Goal: Check status: Check status

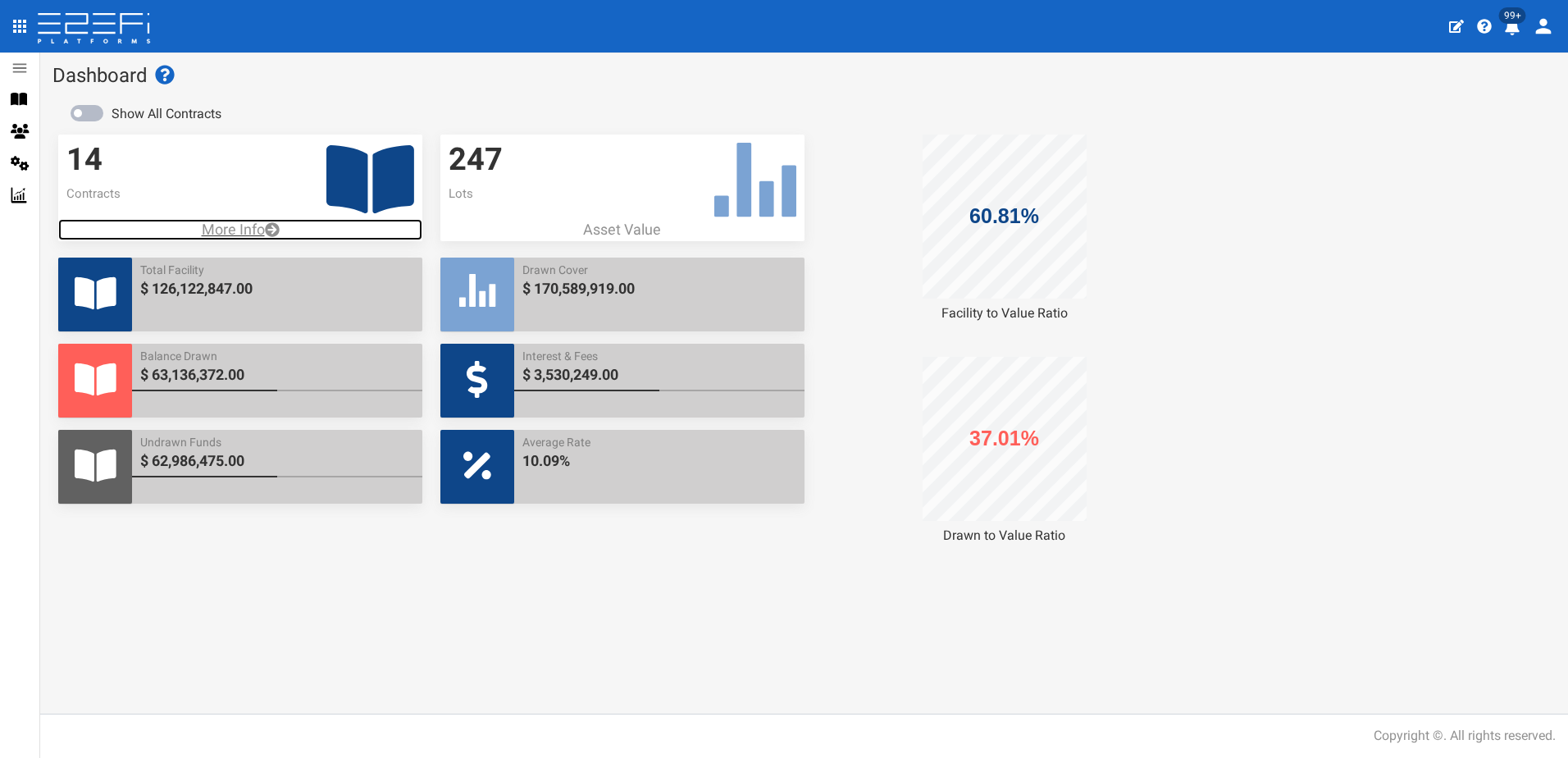
click at [232, 232] on p "More Info" at bounding box center [240, 230] width 364 height 21
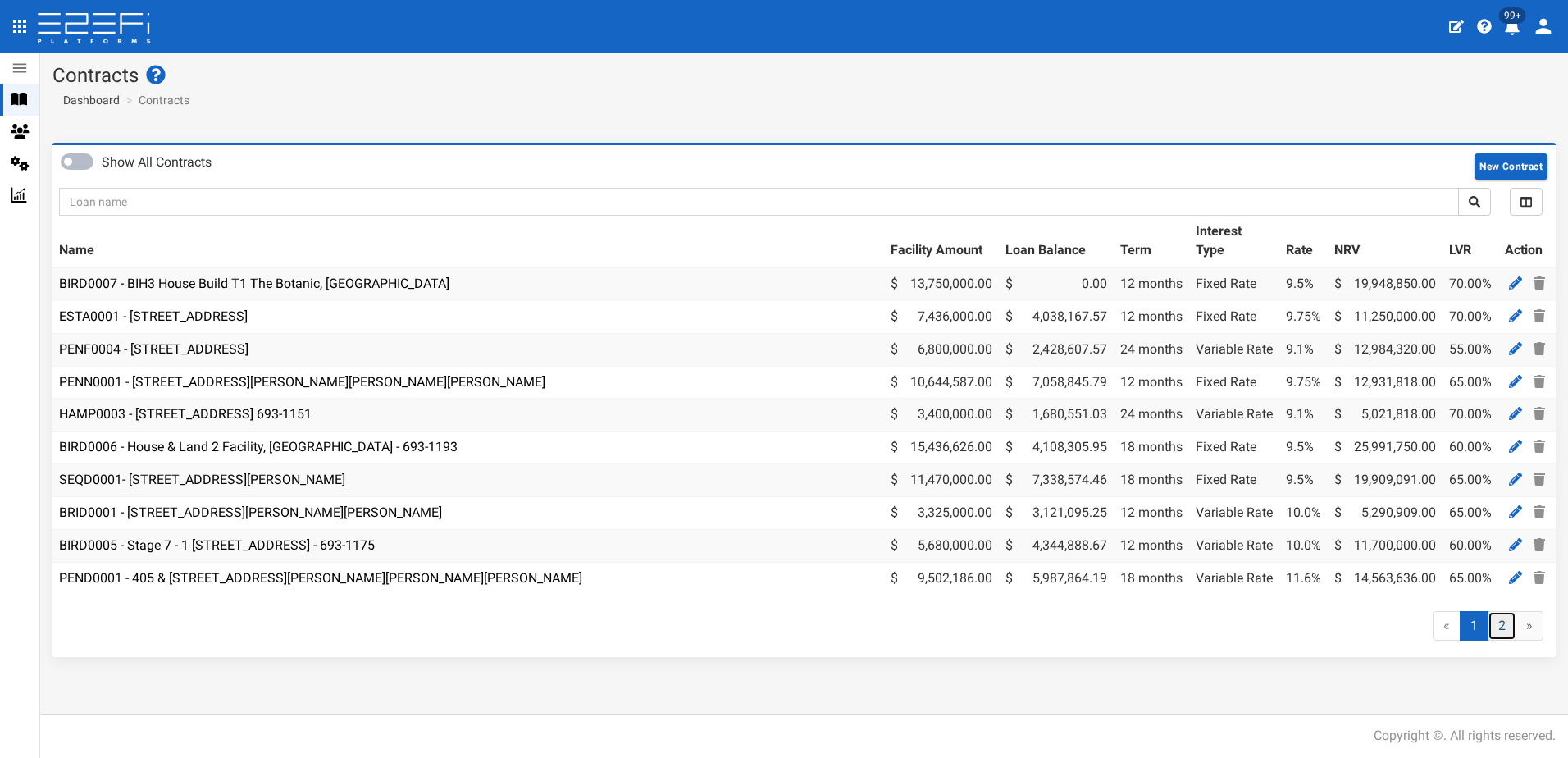
click at [1499, 633] on link "2" at bounding box center [1502, 626] width 28 height 30
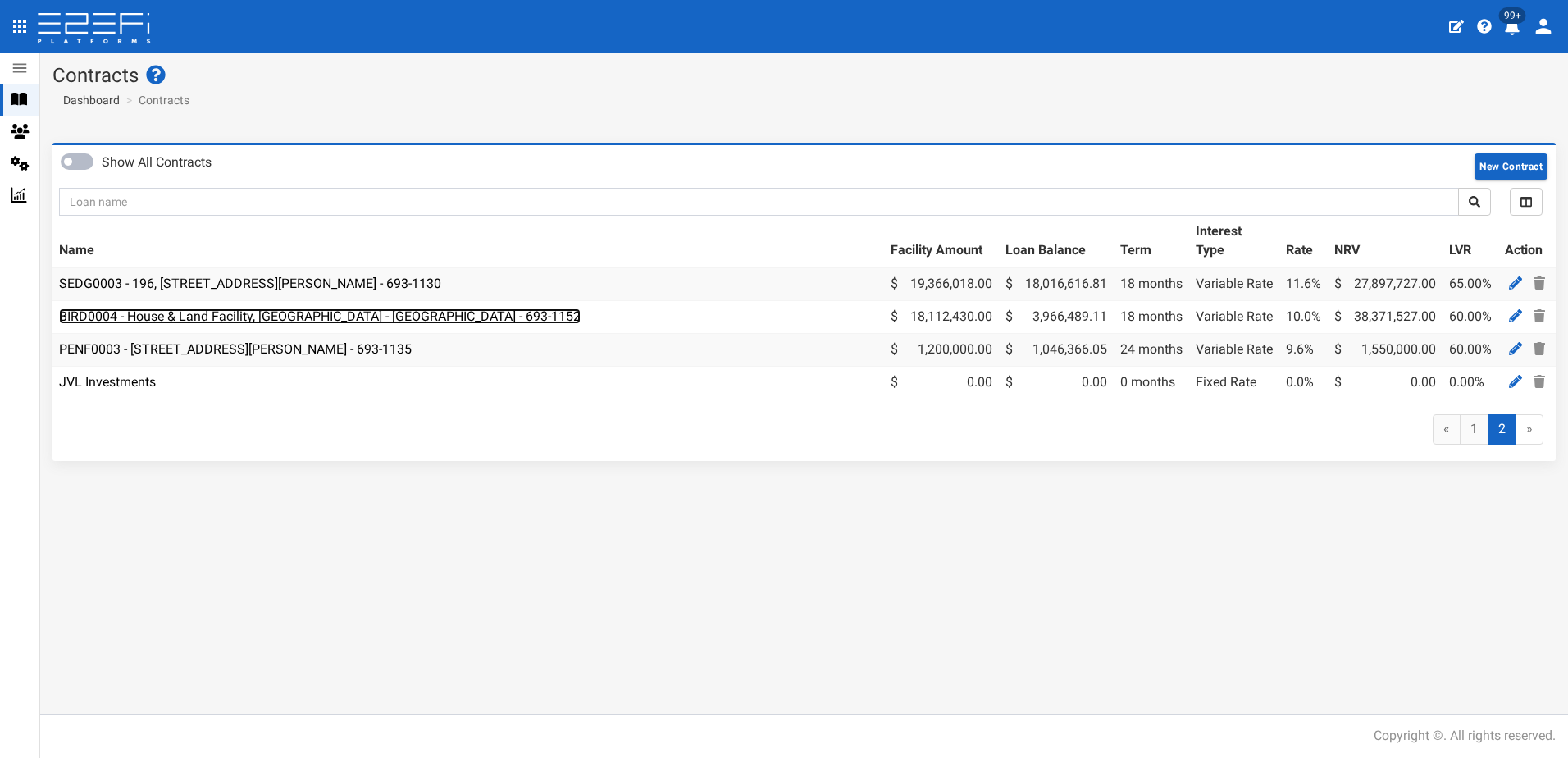
click at [184, 316] on link "BIRD0004 - House & Land Facility, [GEOGRAPHIC_DATA] - [GEOGRAPHIC_DATA] - 693-1…" at bounding box center [320, 315] width 522 height 15
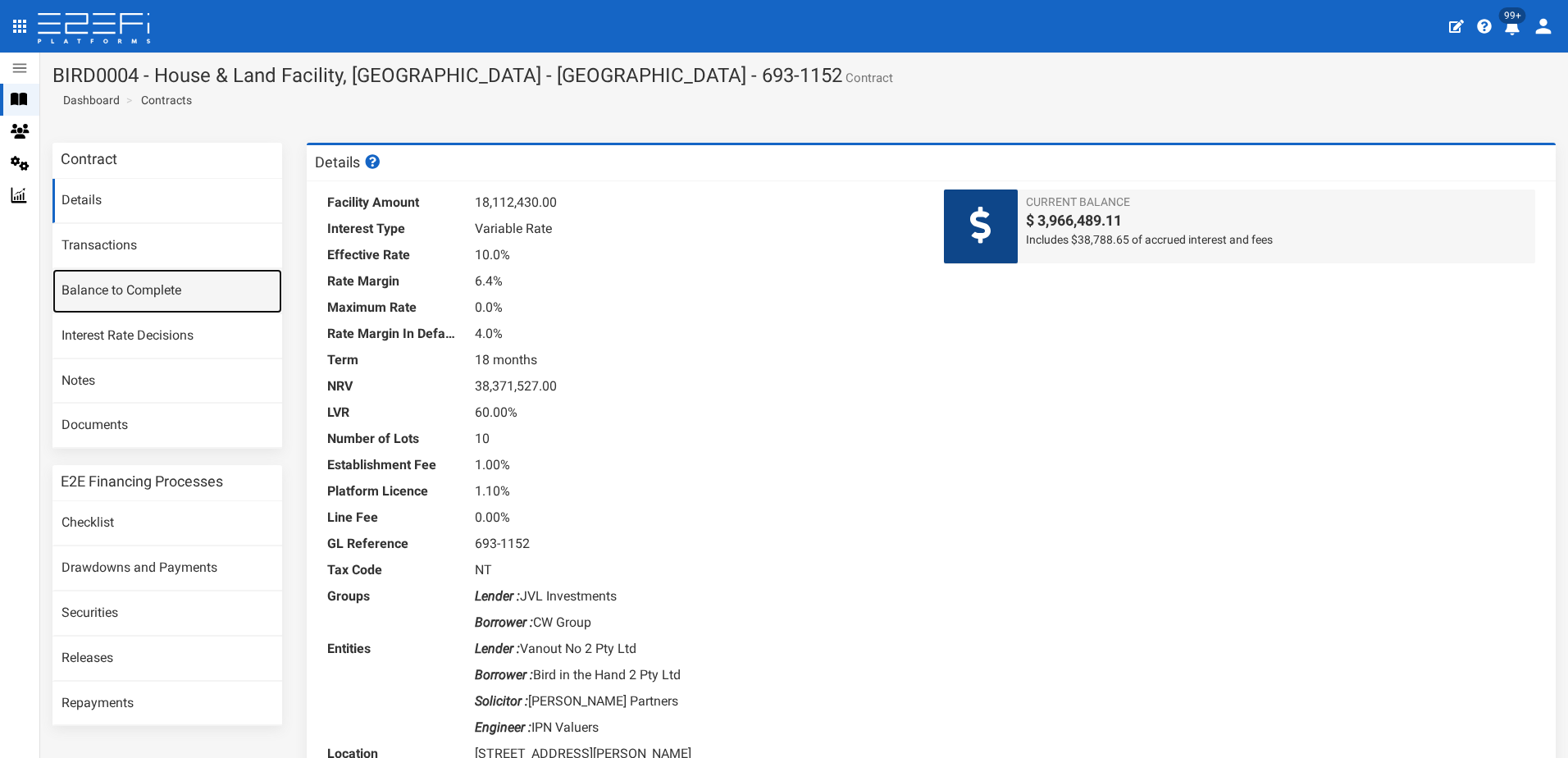
click at [111, 290] on link "Balance to Complete" at bounding box center [167, 291] width 230 height 45
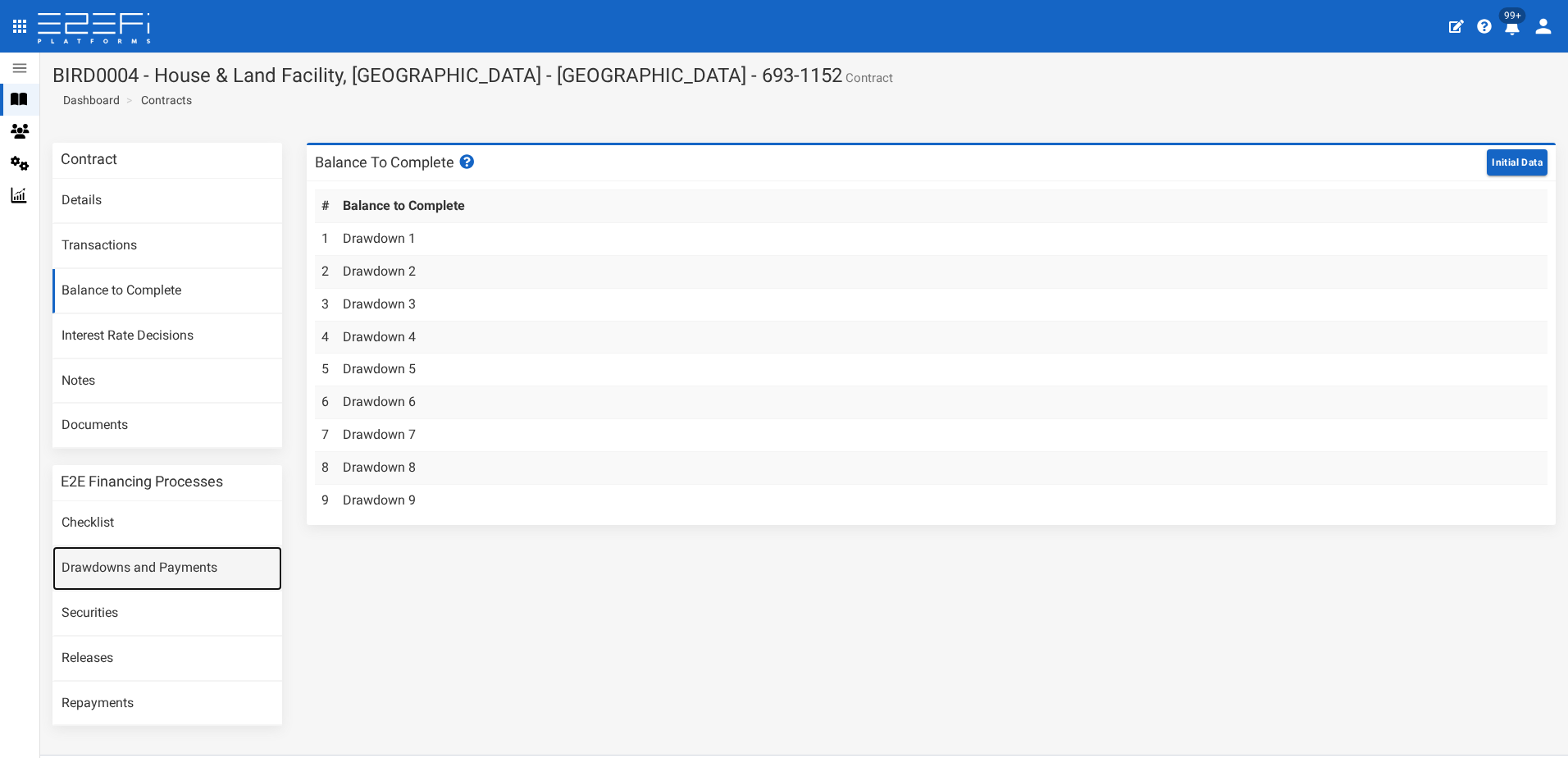
click at [135, 560] on link "Drawdowns and Payments" at bounding box center [167, 568] width 230 height 45
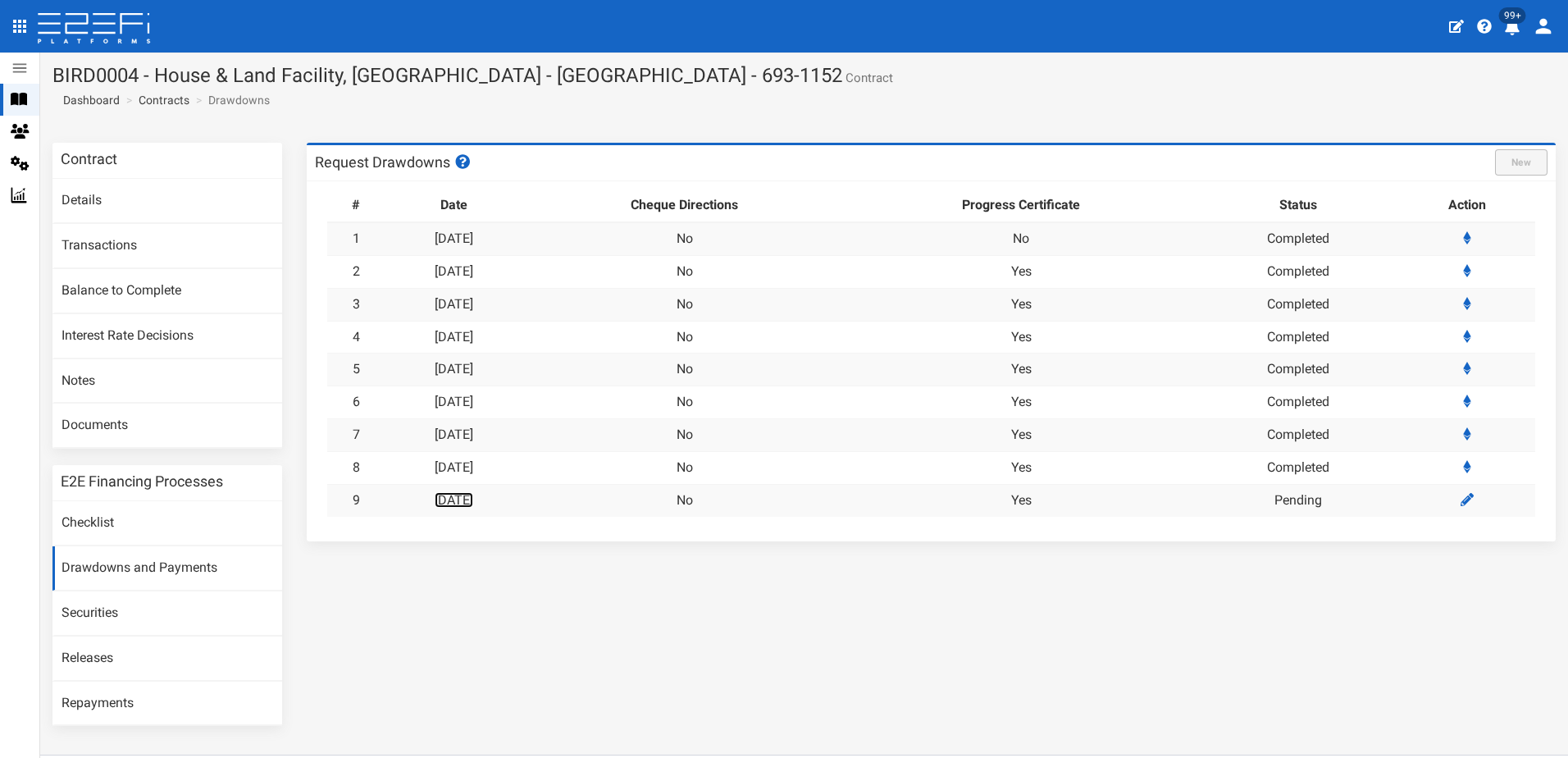
click at [473, 501] on link "[DATE]" at bounding box center [453, 500] width 38 height 15
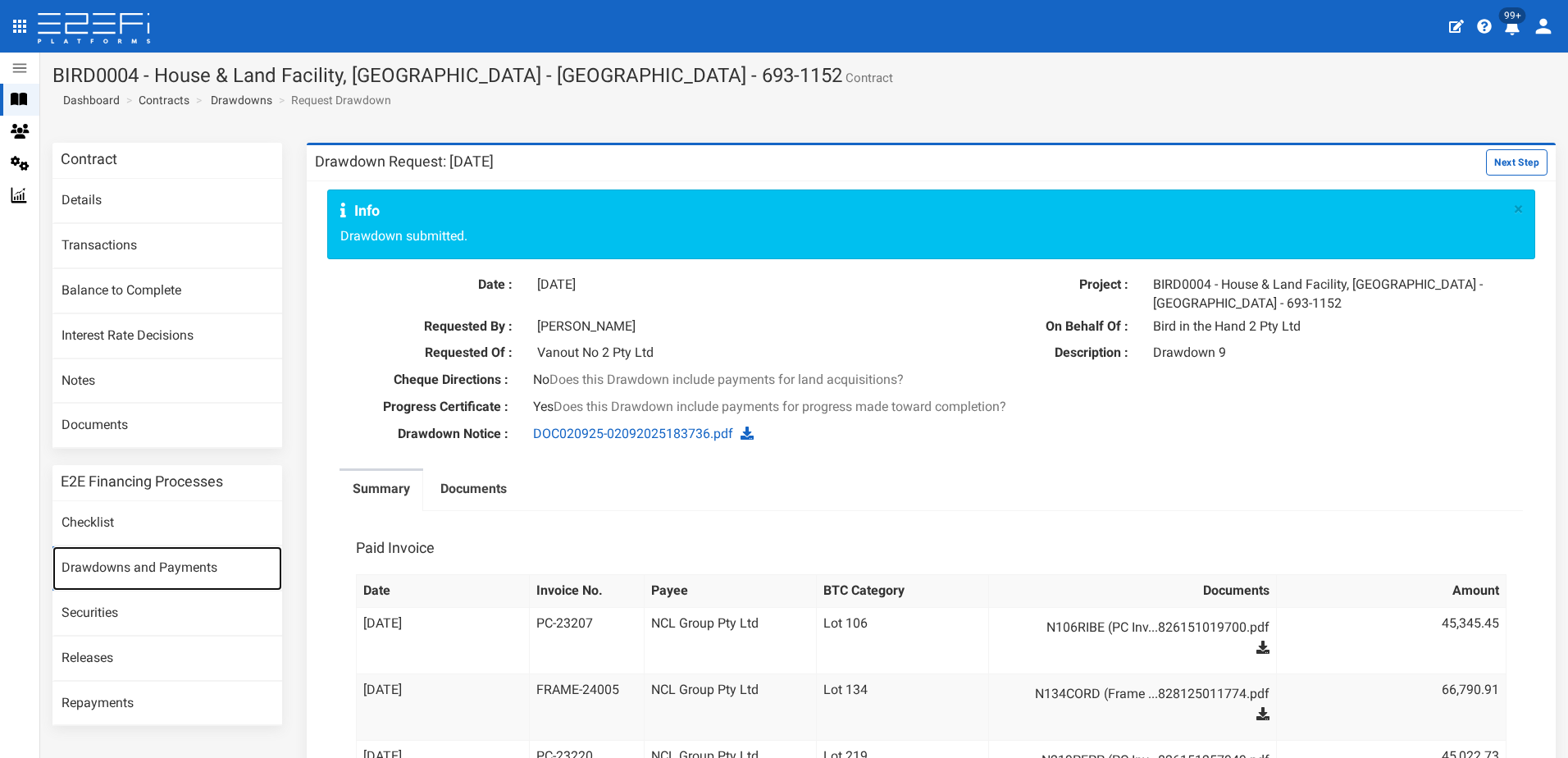
click at [118, 566] on link "Drawdowns and Payments" at bounding box center [167, 568] width 230 height 45
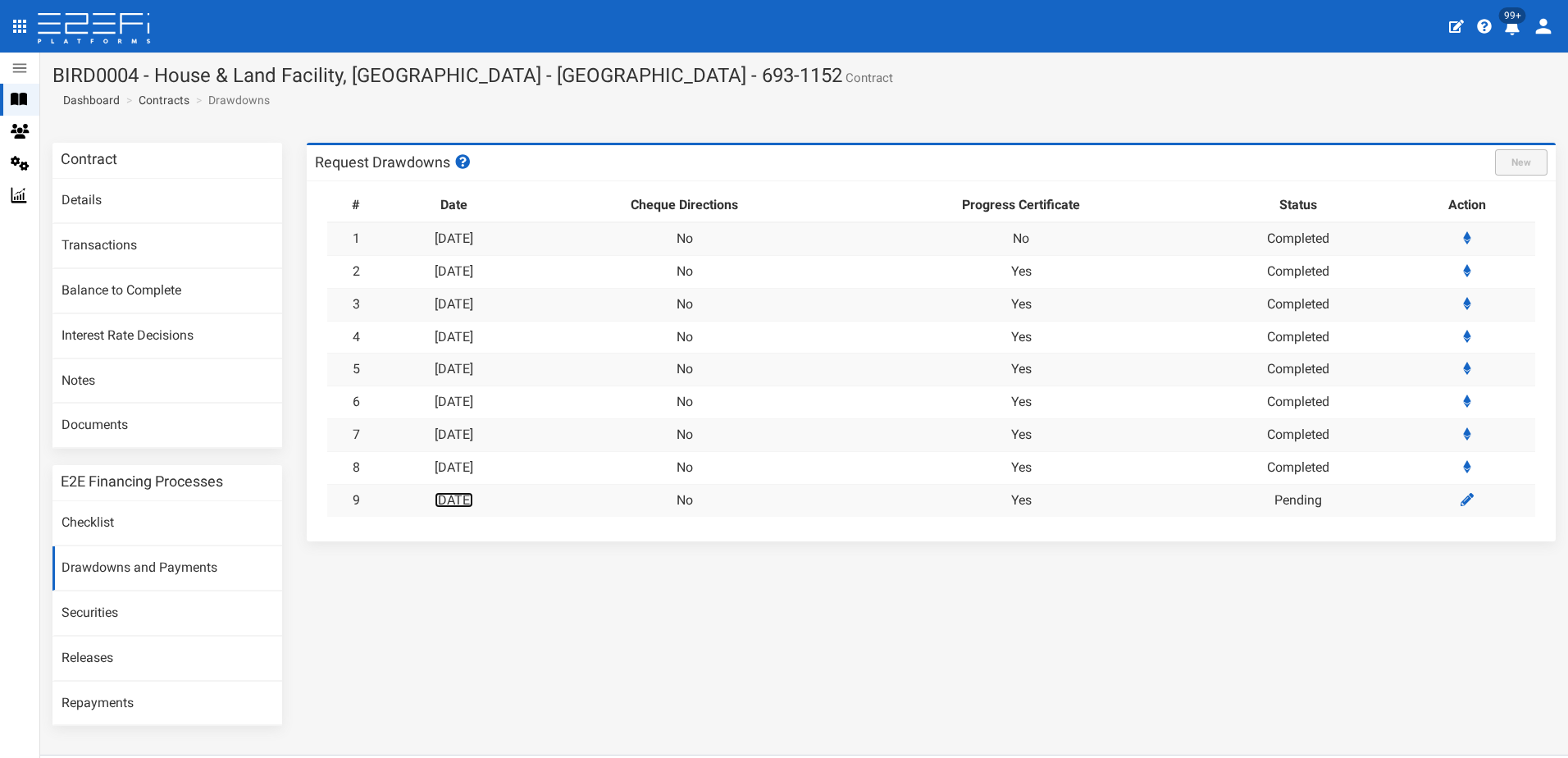
click at [459, 493] on link "[DATE]" at bounding box center [453, 500] width 38 height 15
click at [98, 238] on link "Transactions" at bounding box center [167, 246] width 230 height 45
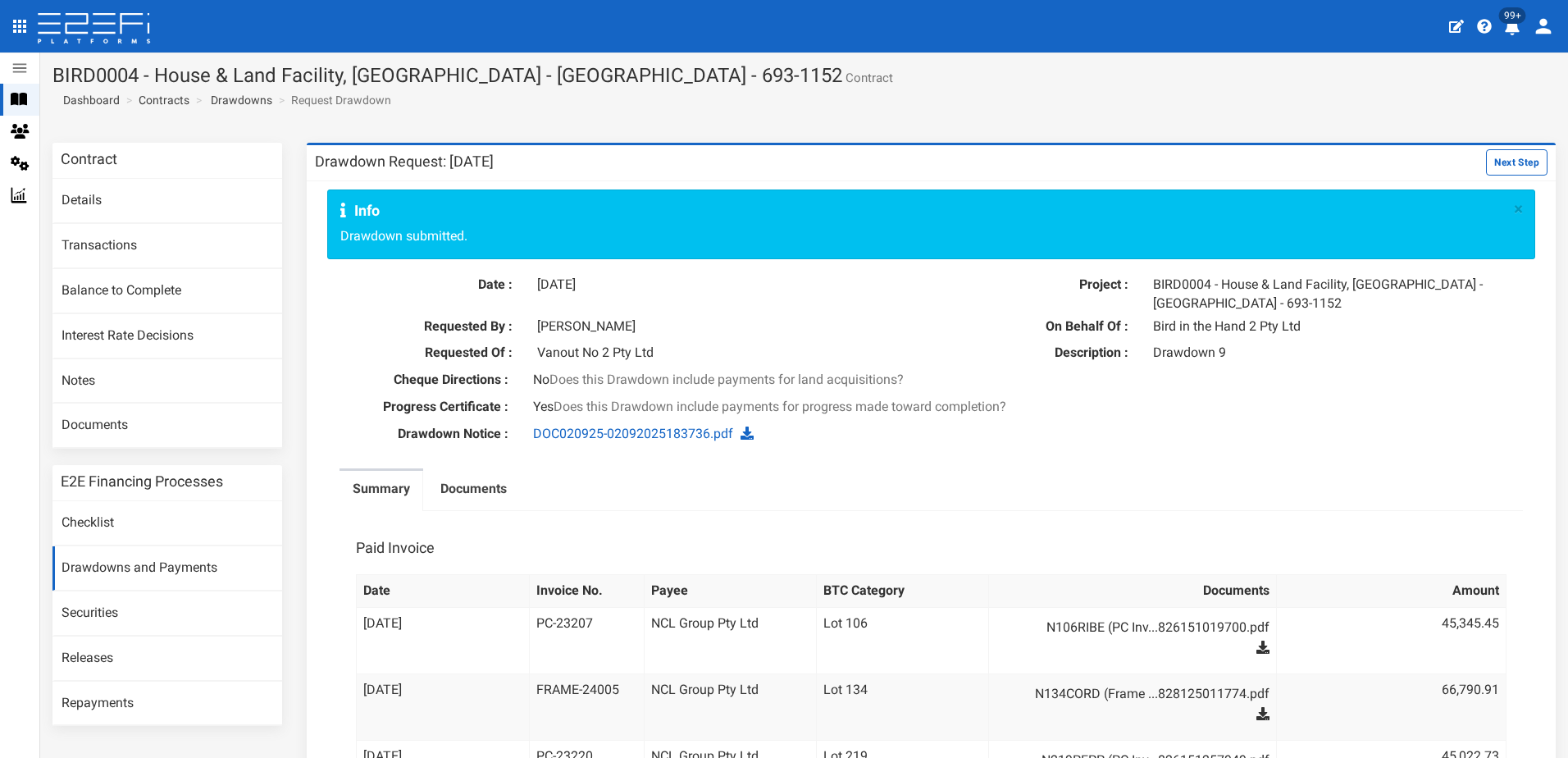
click at [1509, 29] on icon "profile" at bounding box center [1512, 27] width 15 height 16
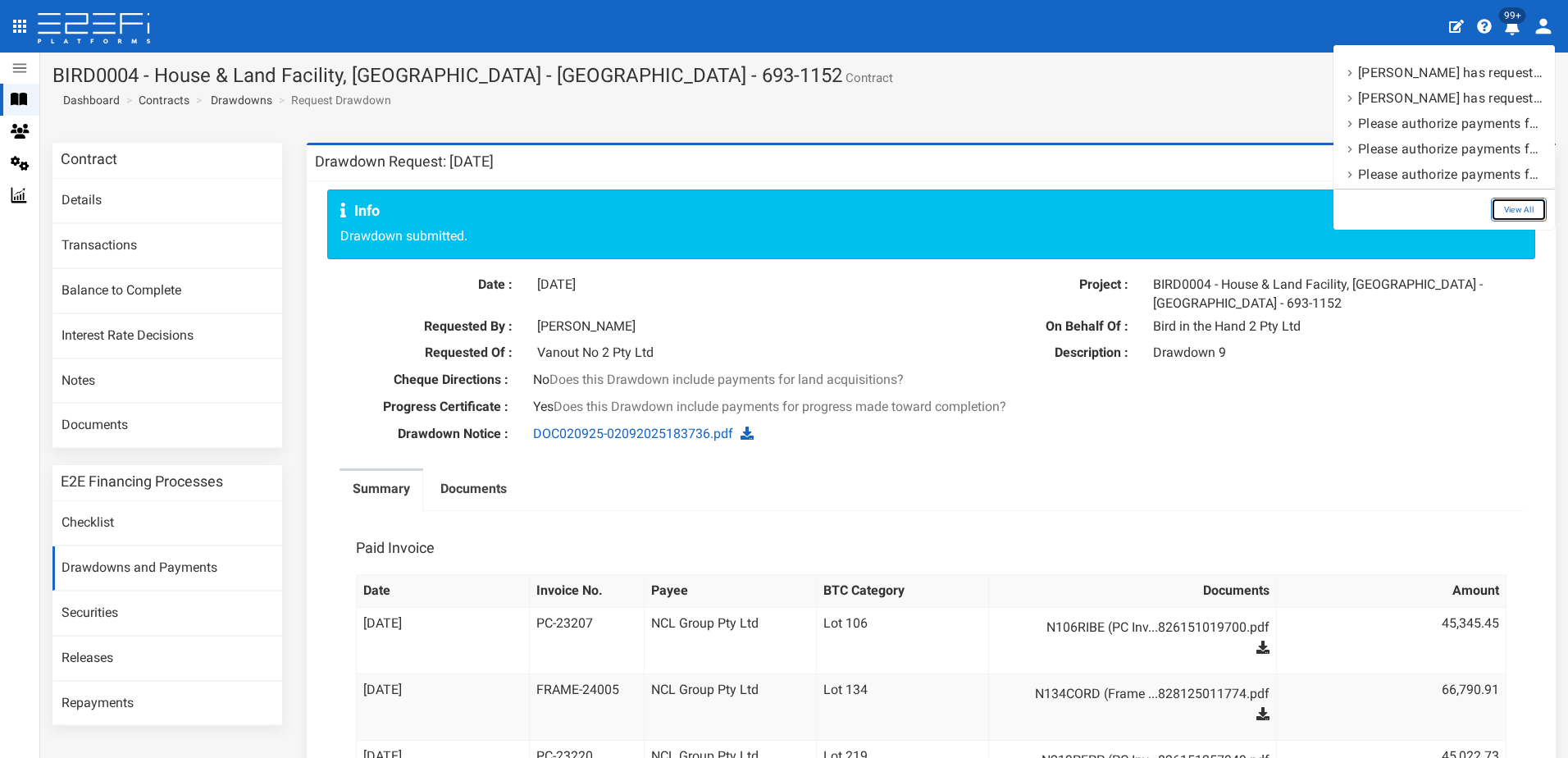
click at [1528, 209] on link "View All" at bounding box center [1518, 209] width 56 height 24
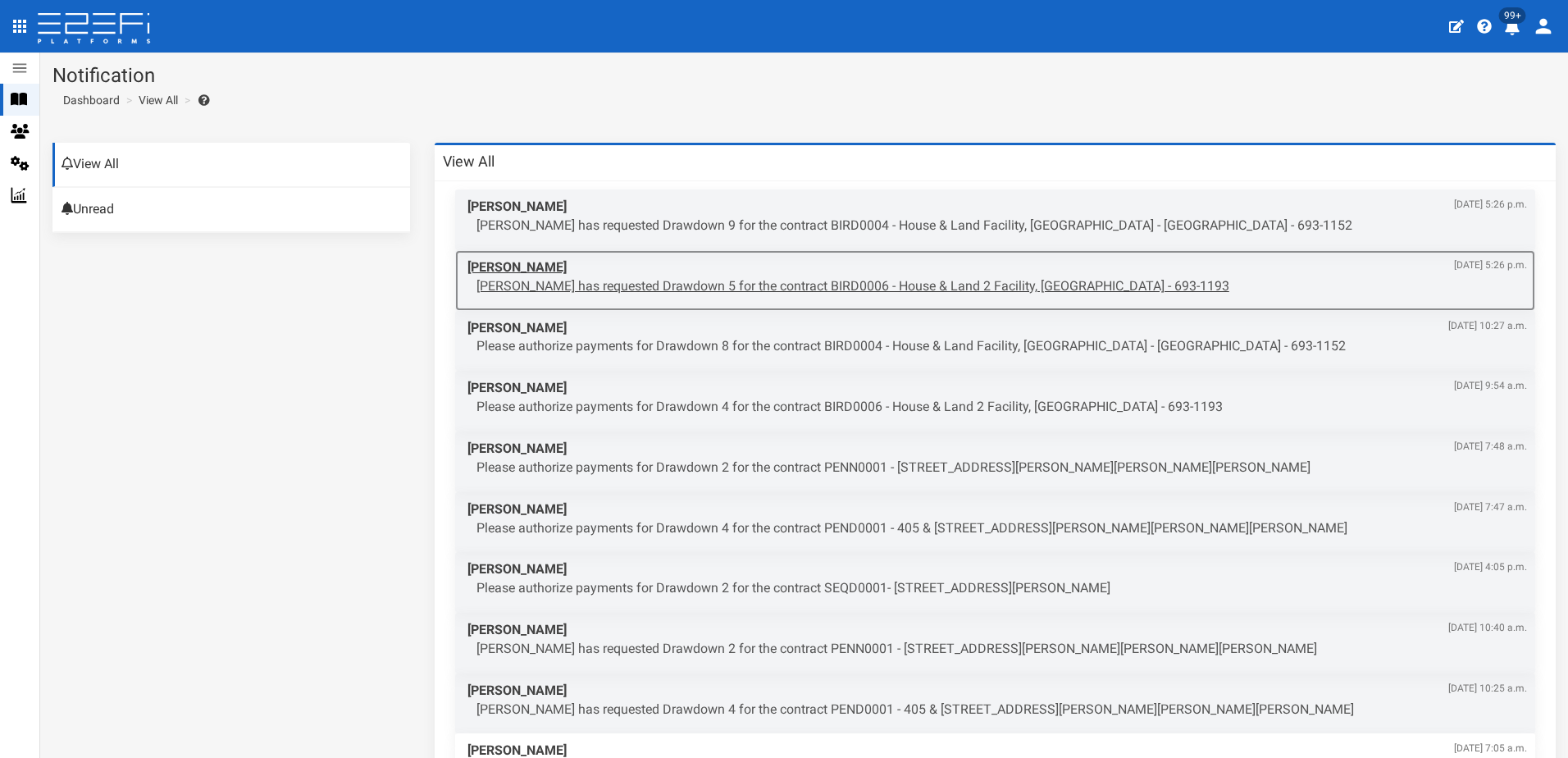
click at [834, 288] on p "[PERSON_NAME] has requested Drawdown 5 for the contract BIRD0006 - House & Land…" at bounding box center [1002, 286] width 1051 height 19
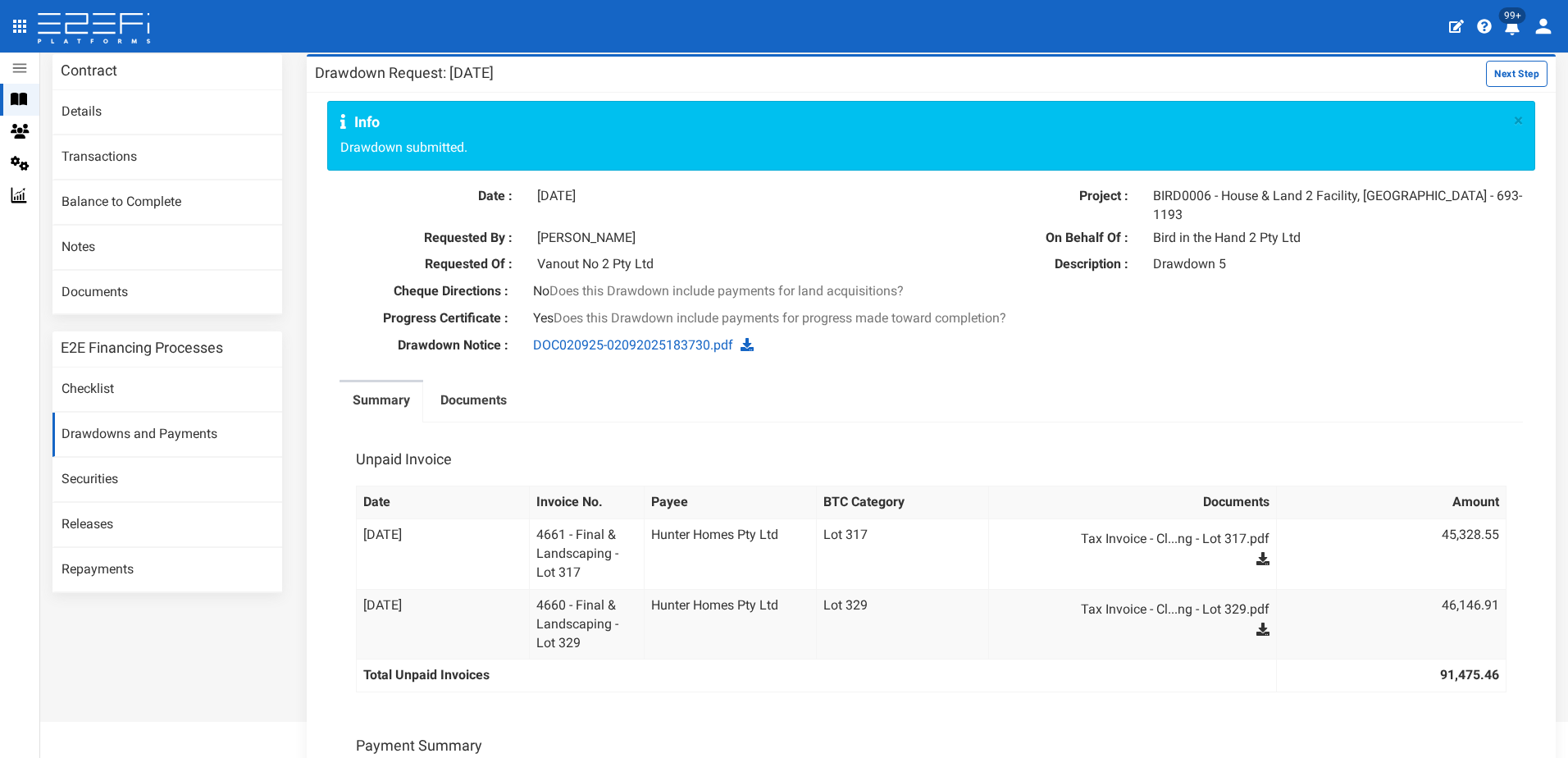
scroll to position [6, 0]
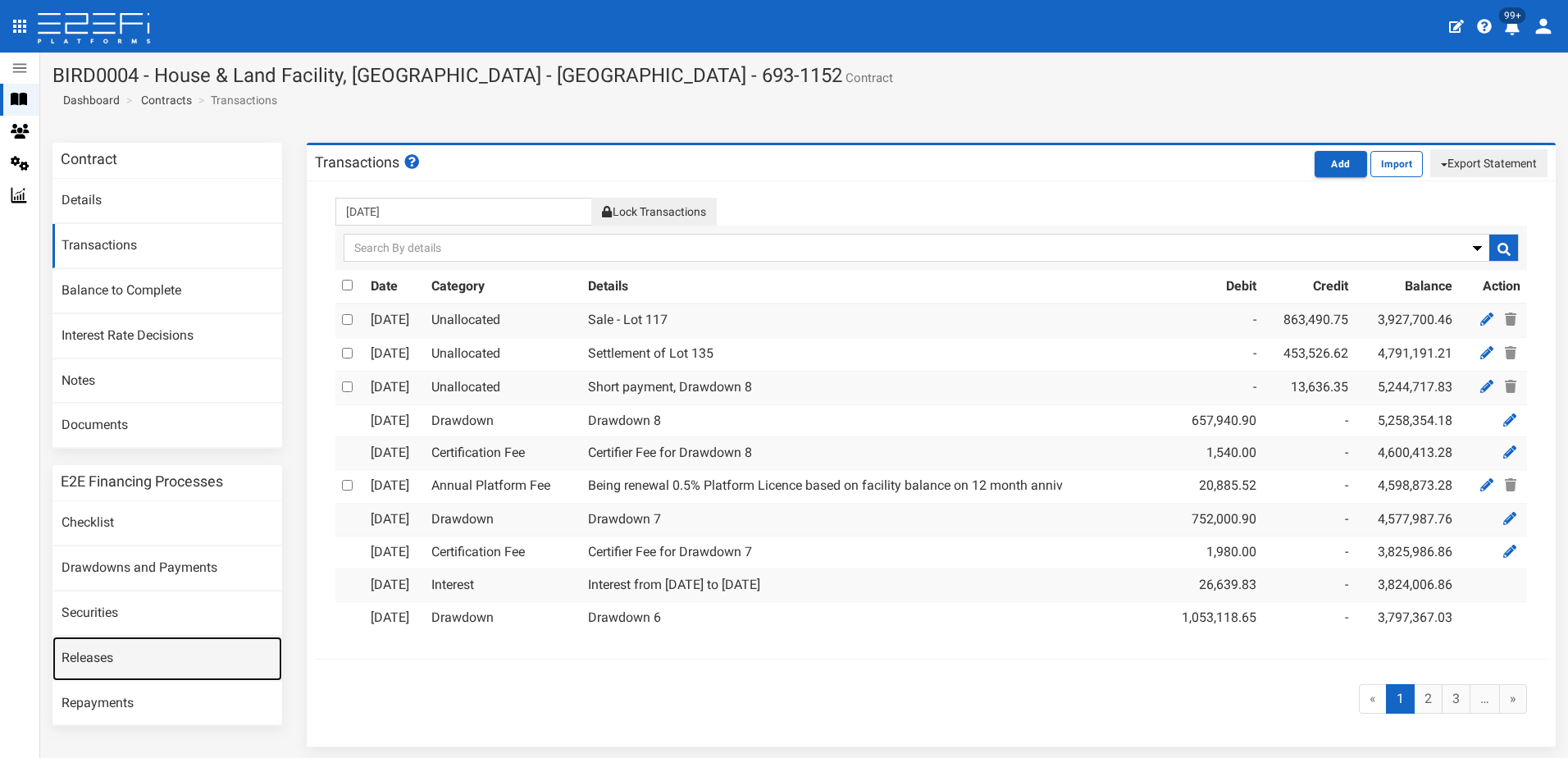
click at [98, 655] on link "Releases" at bounding box center [167, 659] width 230 height 45
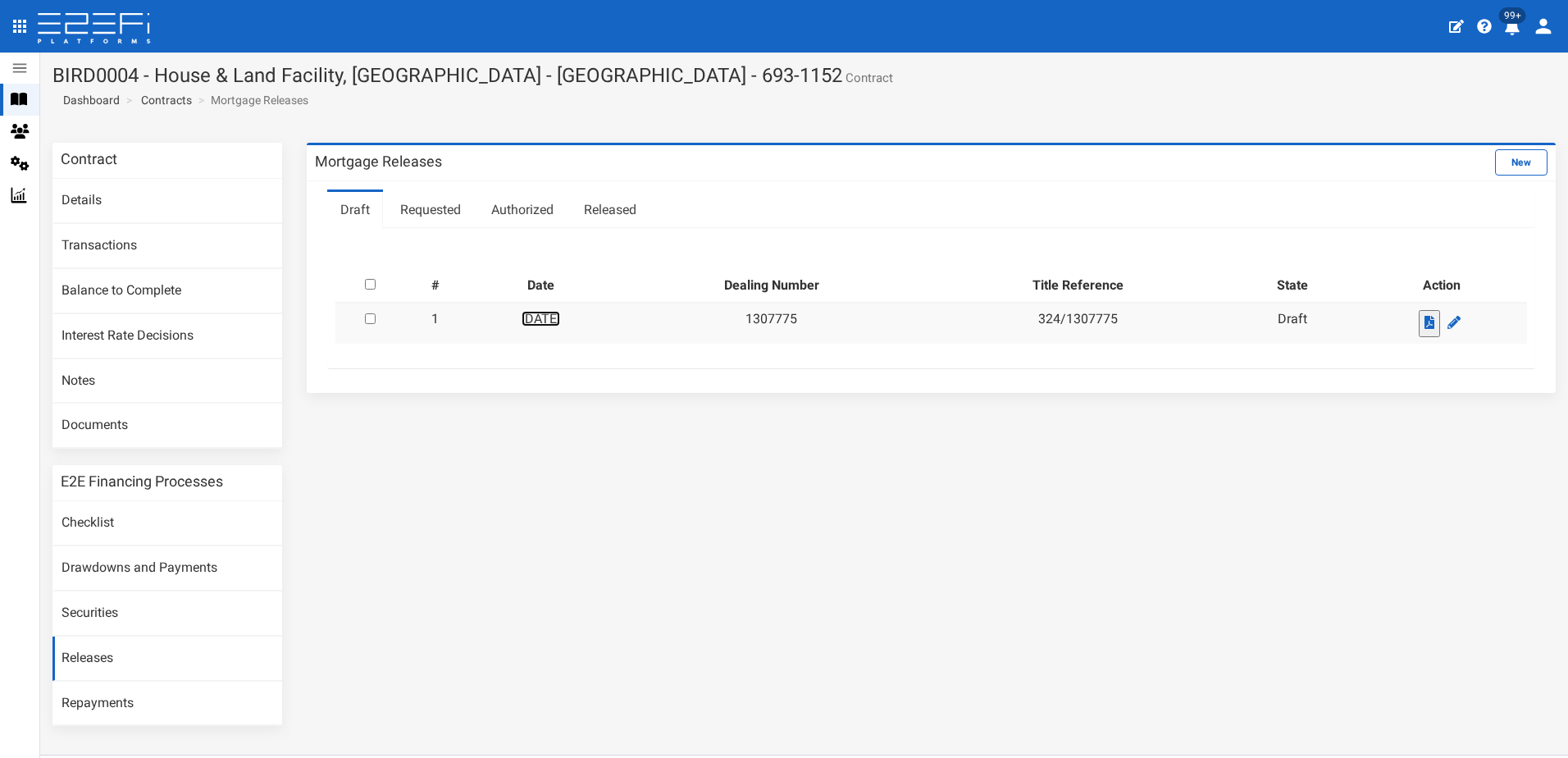
click at [551, 319] on link "[DATE]" at bounding box center [540, 318] width 38 height 15
click at [166, 99] on link "Contracts" at bounding box center [166, 100] width 51 height 16
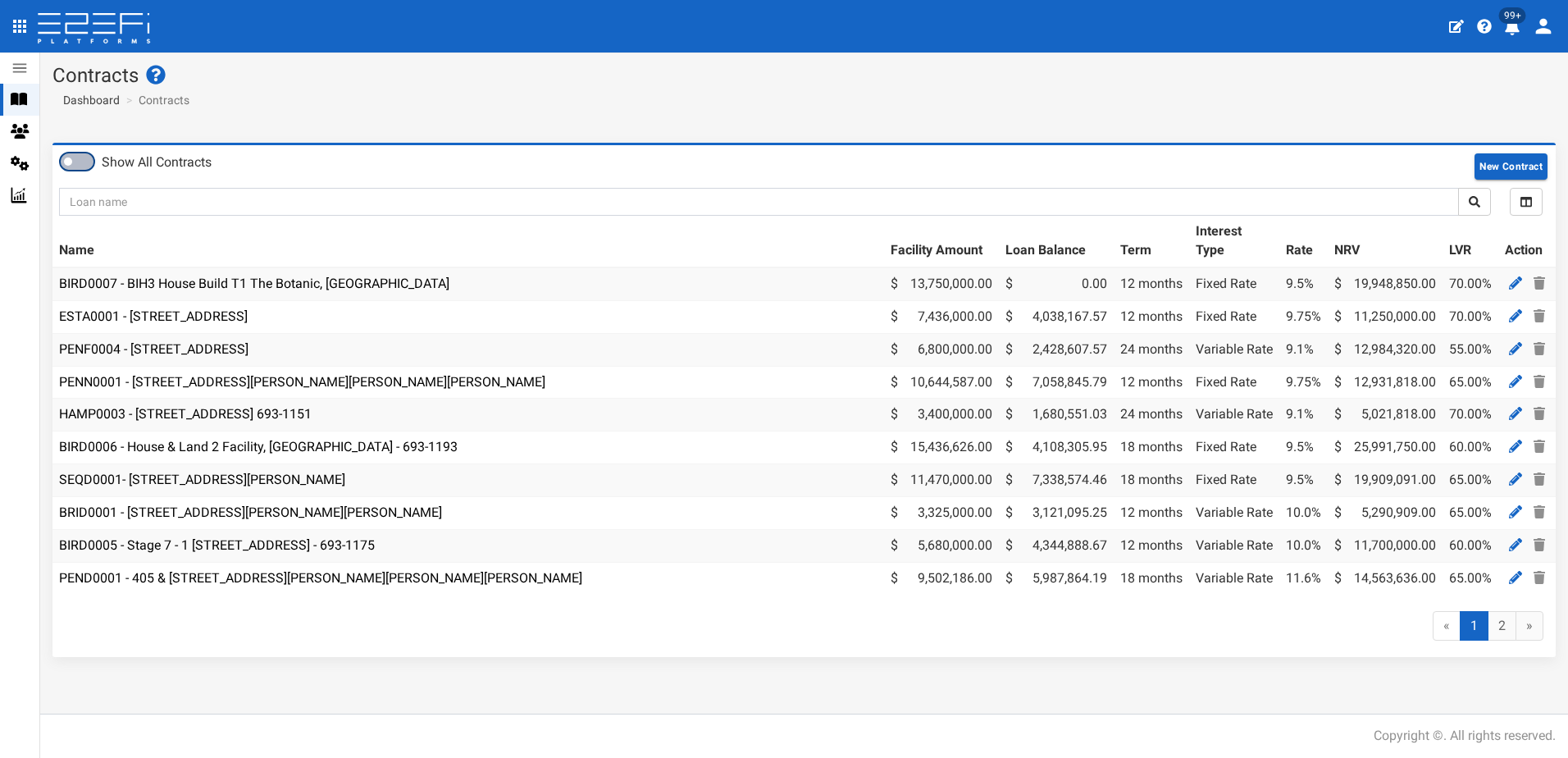
click at [87, 153] on span at bounding box center [77, 161] width 33 height 16
click at [1420, 640] on link "2" at bounding box center [1418, 626] width 28 height 30
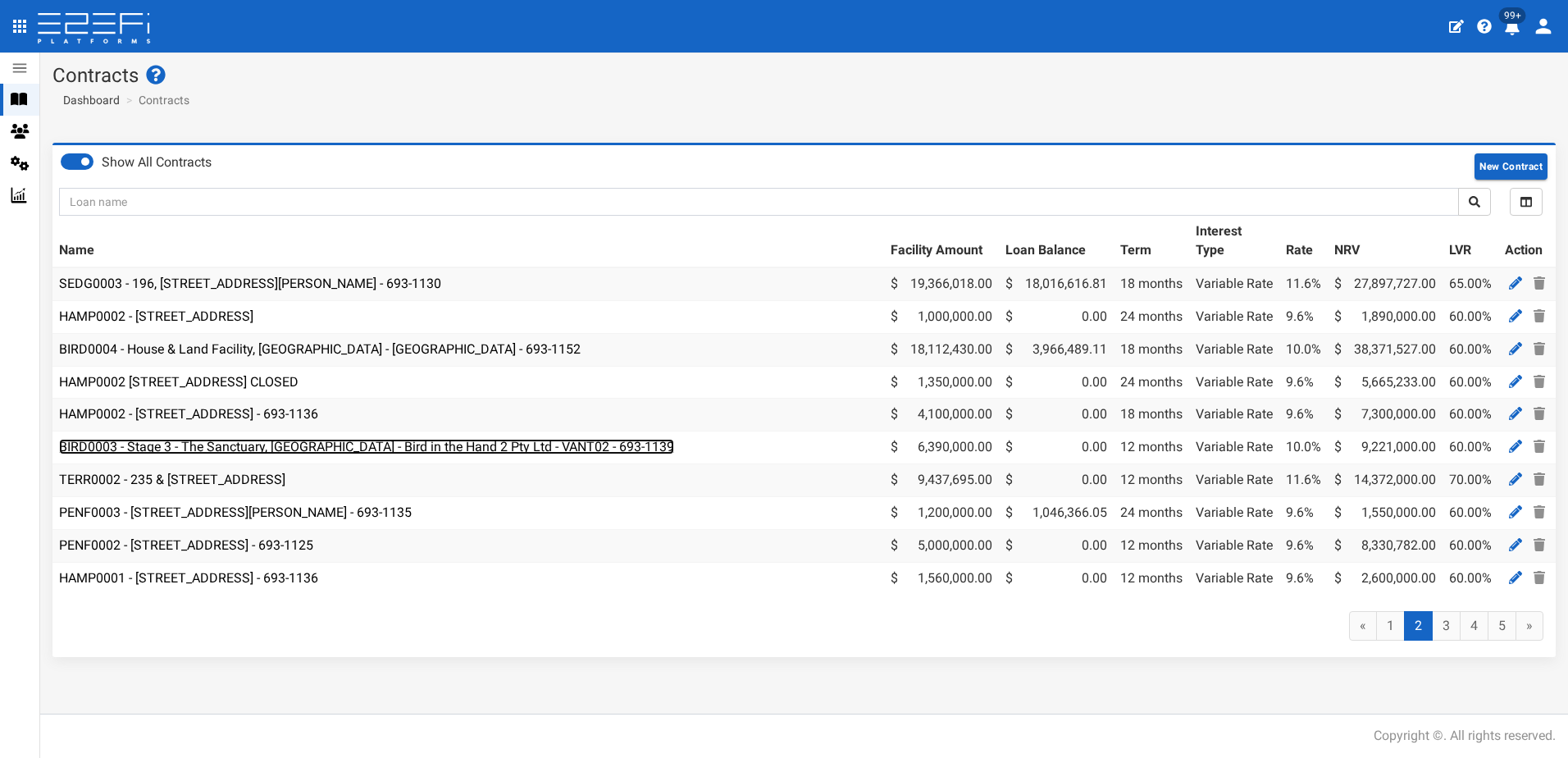
click at [291, 451] on link "BIRD0003 - Stage 3 - The Sanctuary, Port Macquarie - Bird in the Hand 2 Pty Ltd…" at bounding box center [366, 446] width 615 height 15
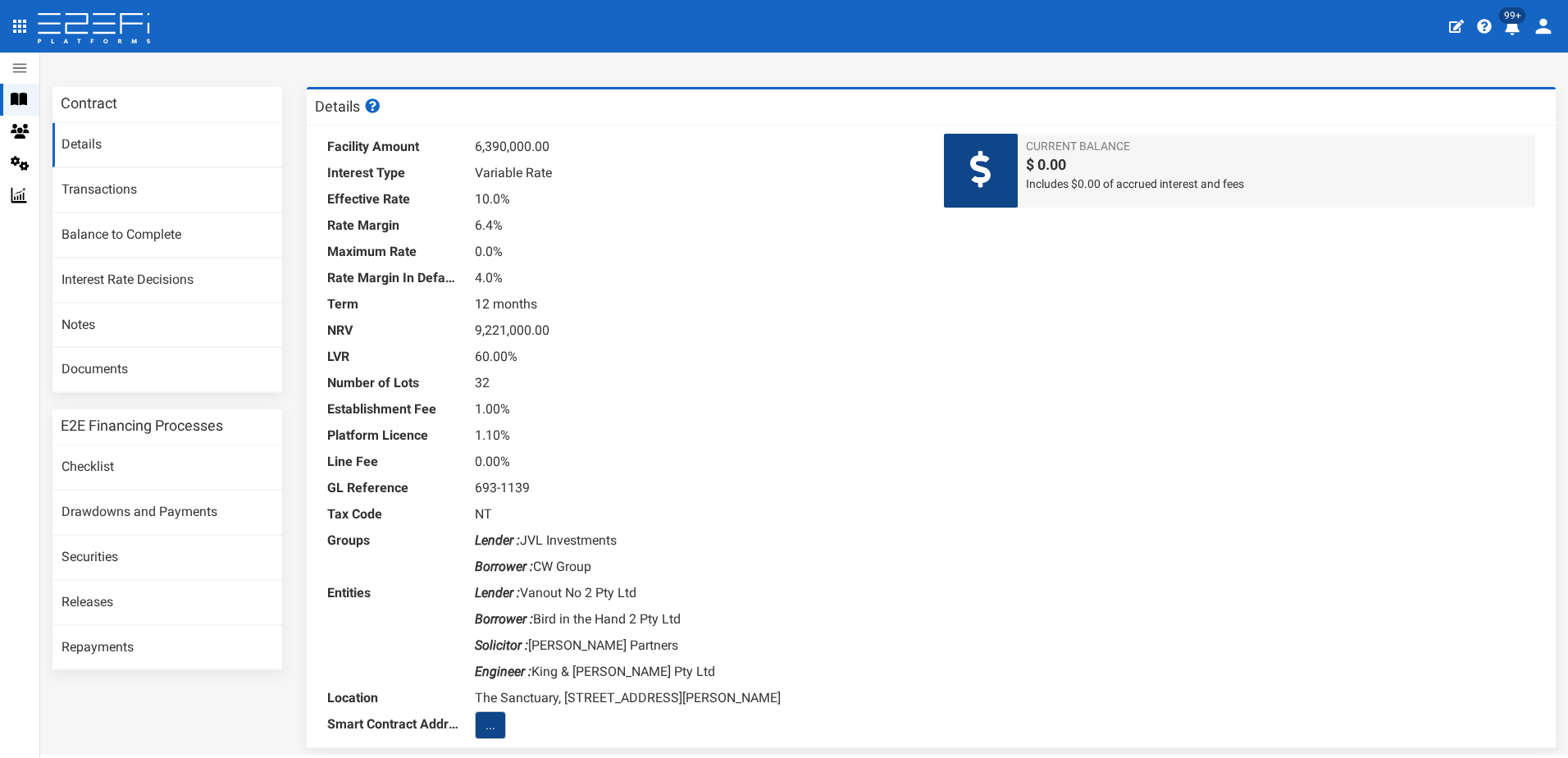
scroll to position [119, 0]
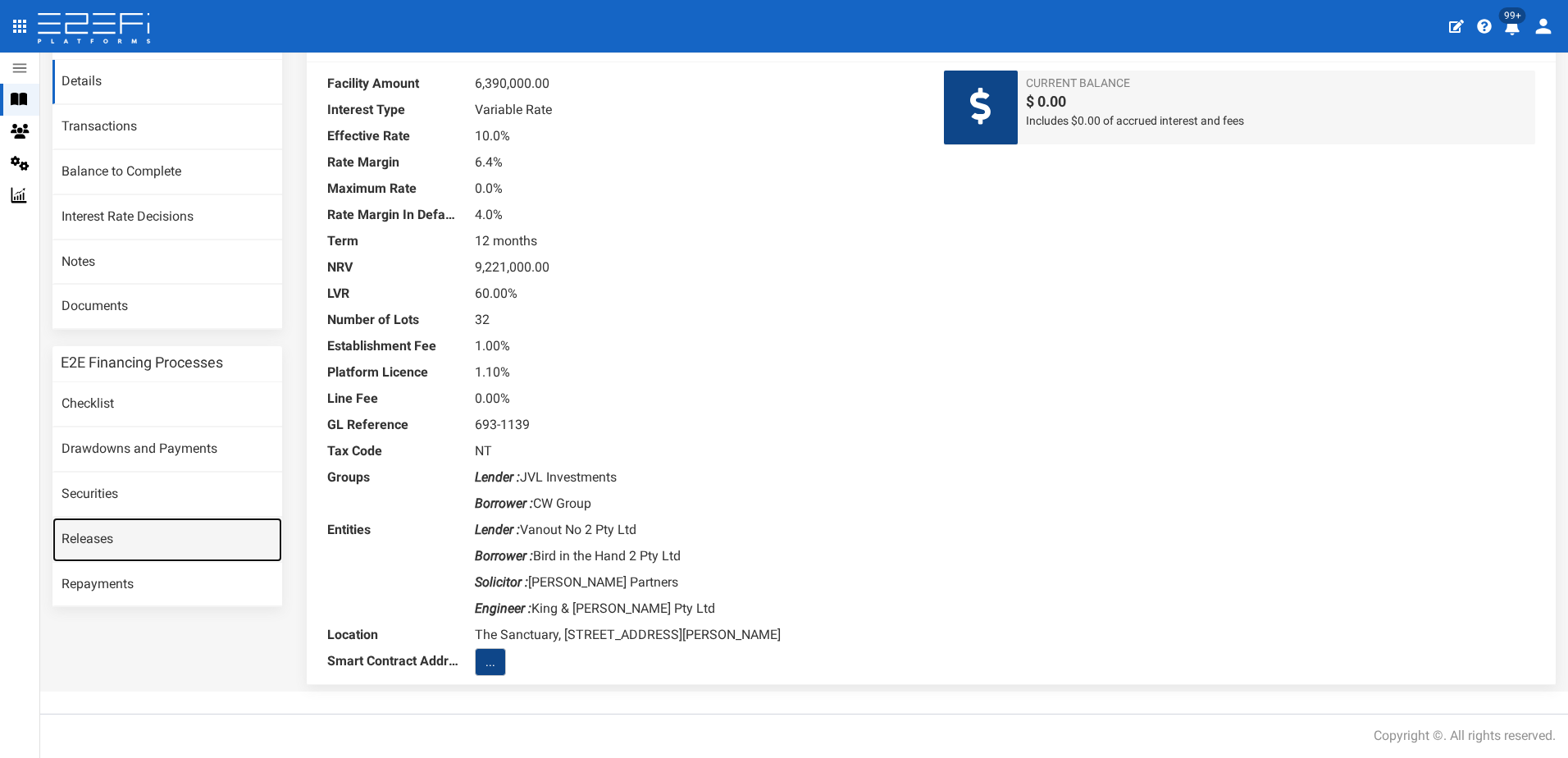
click at [95, 535] on link "Releases" at bounding box center [167, 540] width 230 height 45
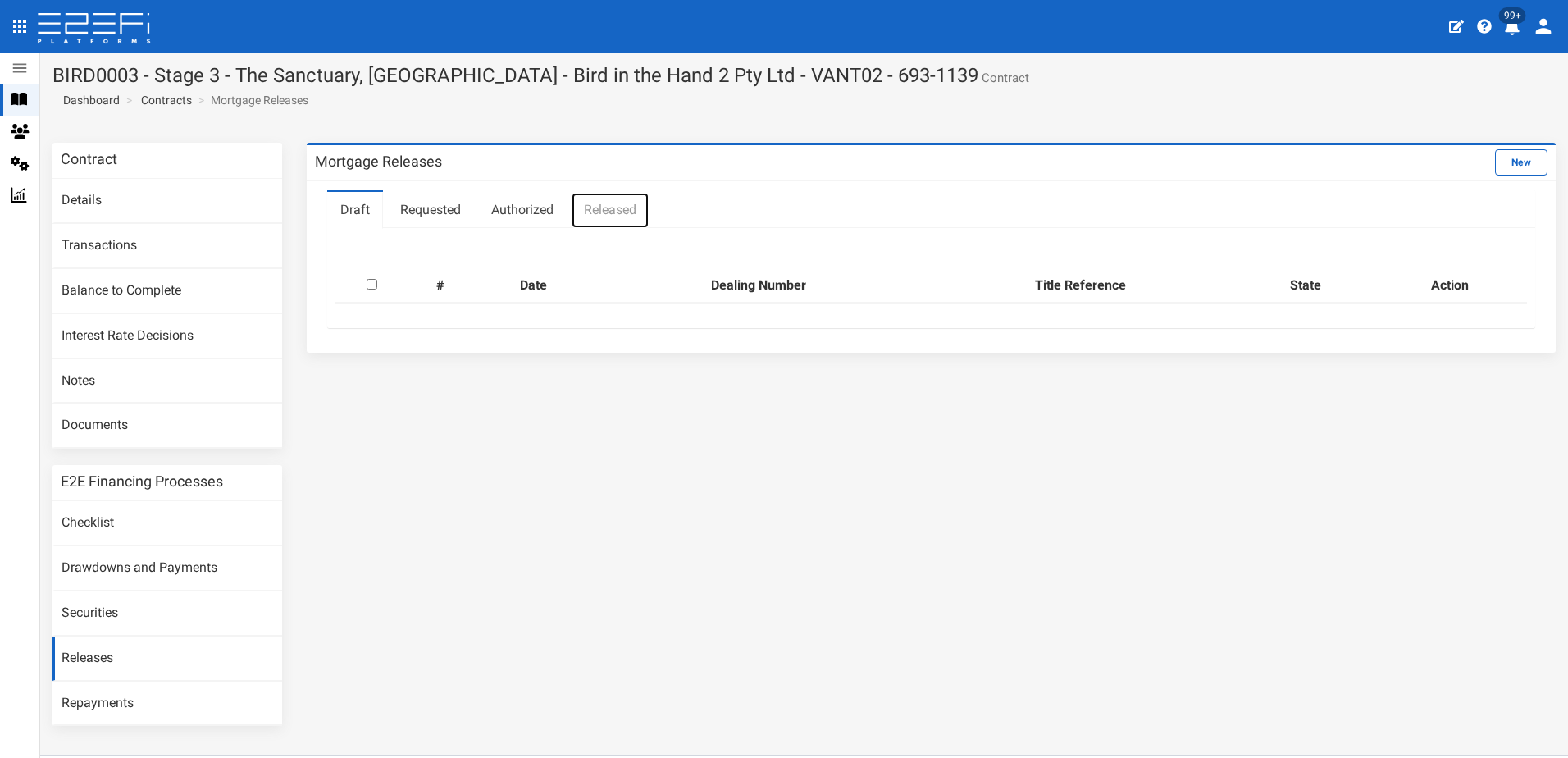
click at [613, 207] on link "Released" at bounding box center [610, 210] width 78 height 37
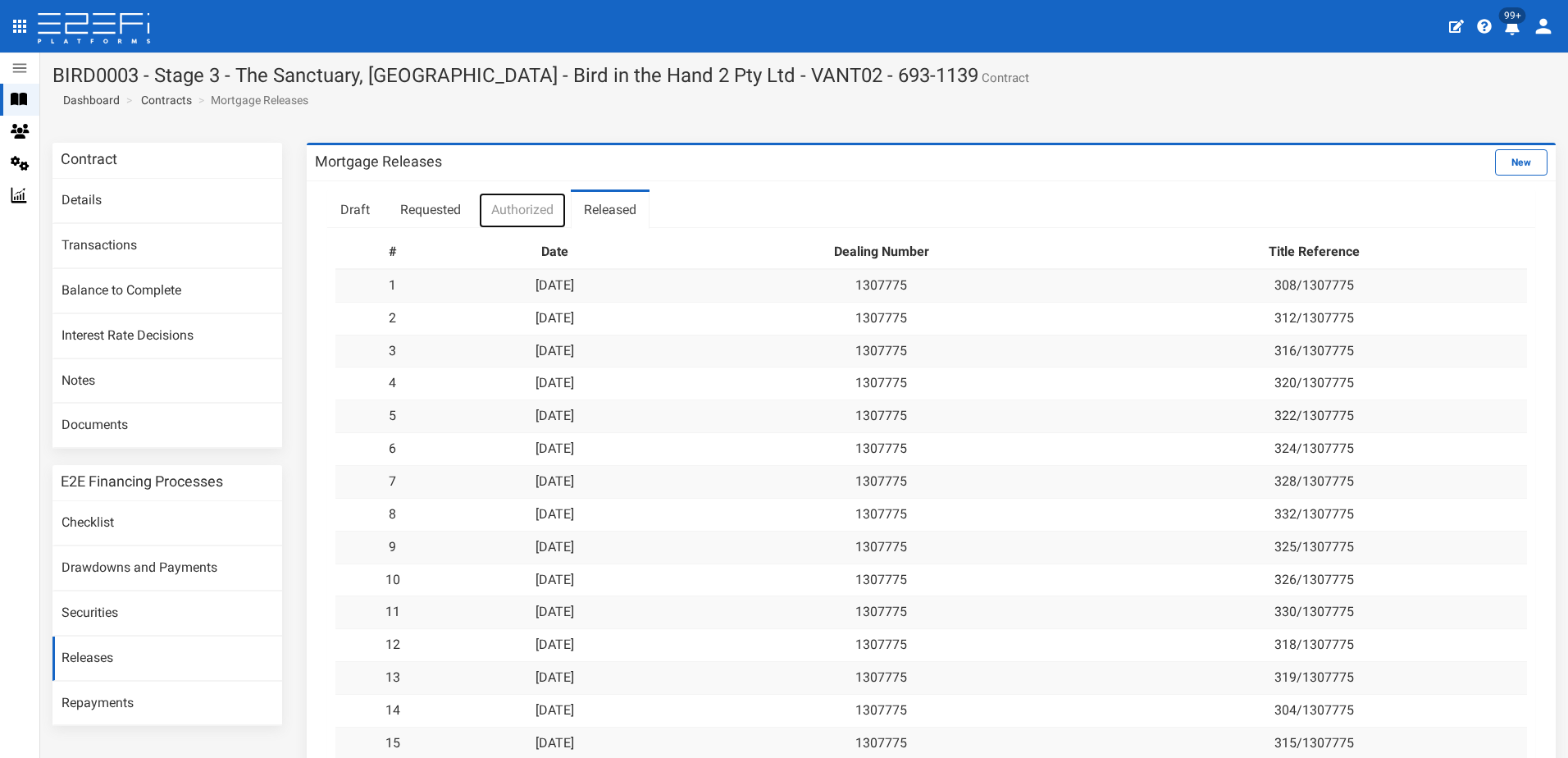
click at [525, 207] on link "Authorized" at bounding box center [522, 210] width 88 height 37
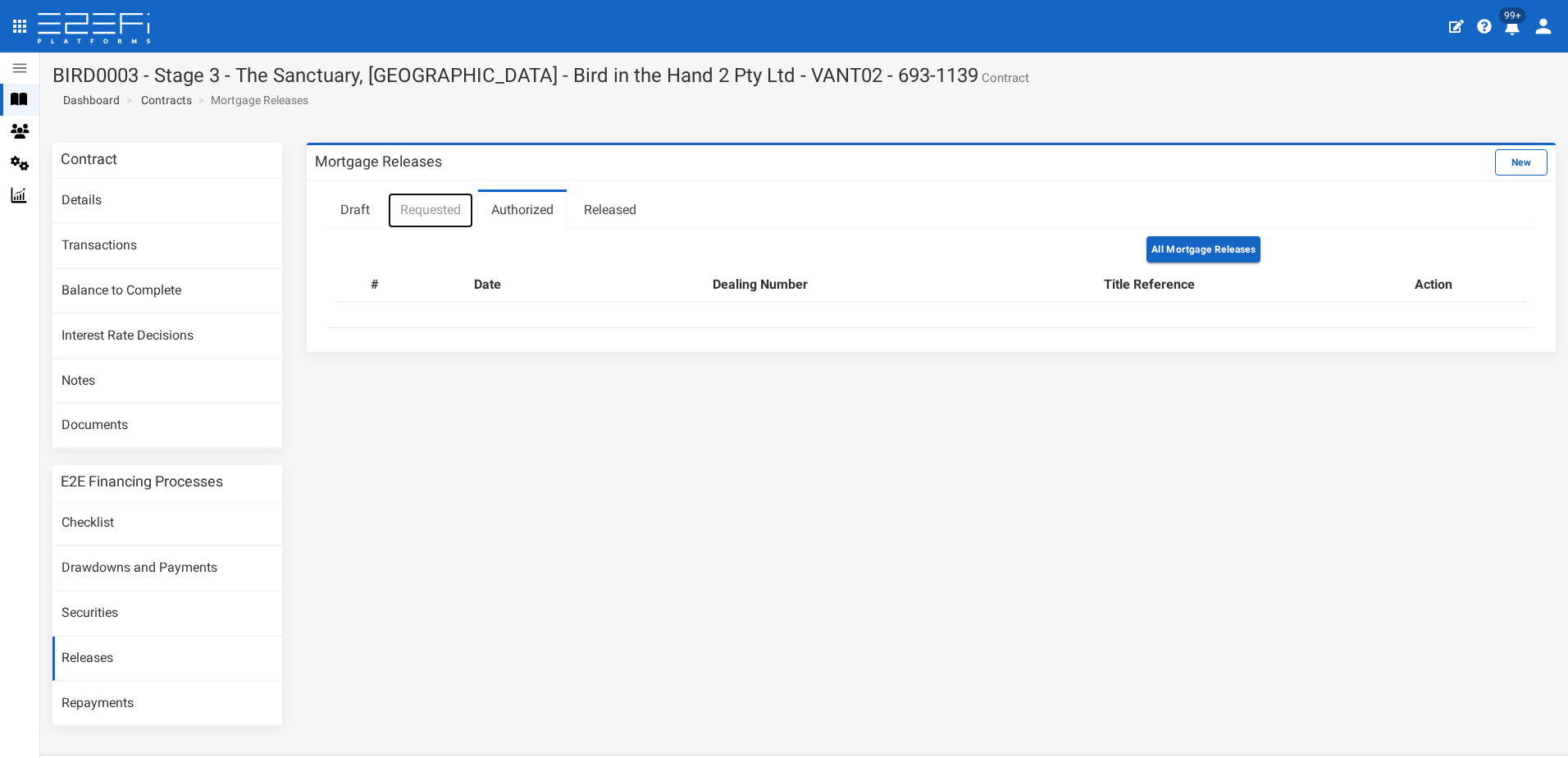
click at [445, 203] on link "Requested" at bounding box center [431, 210] width 87 height 37
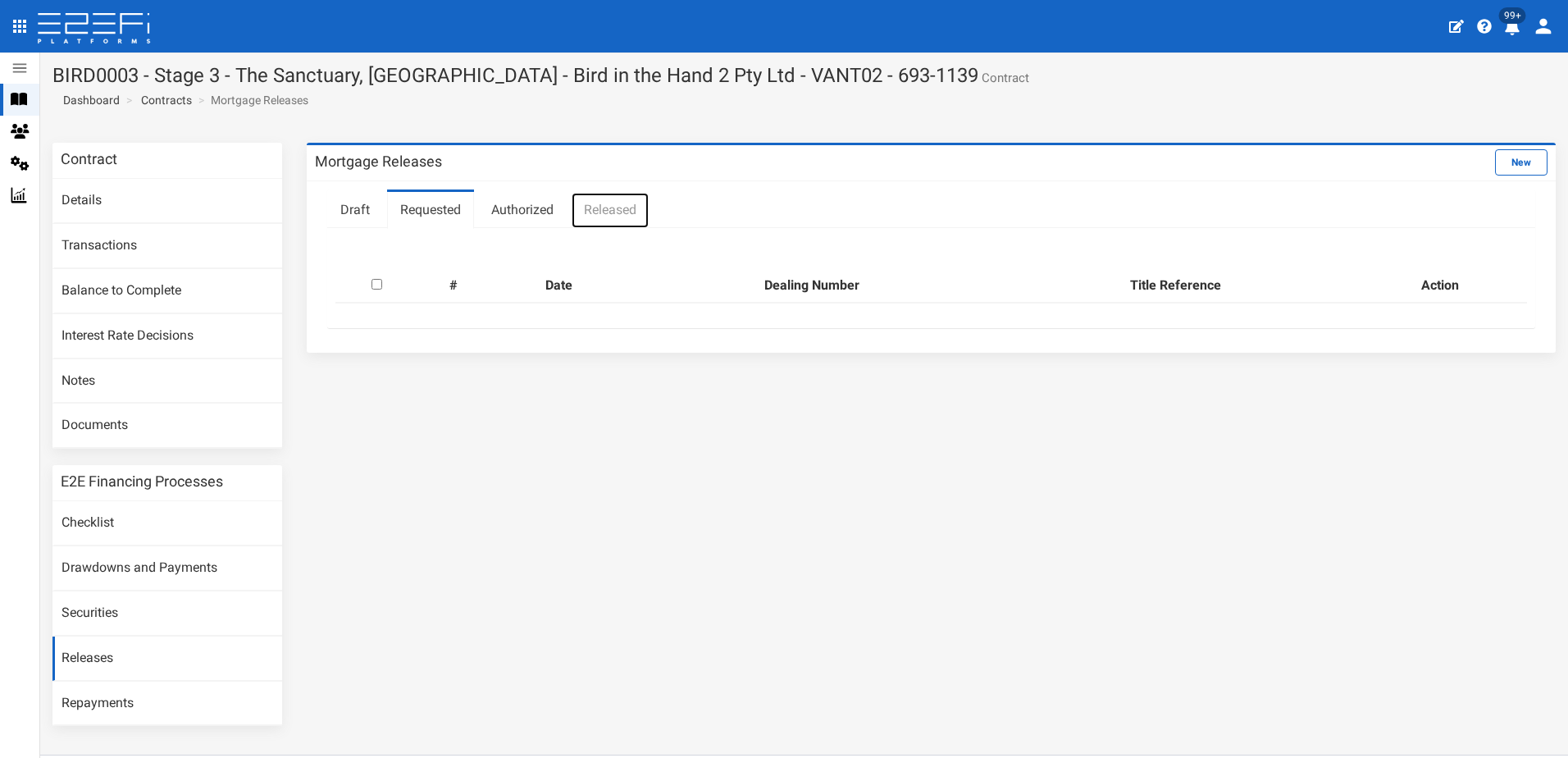
click at [609, 212] on link "Released" at bounding box center [610, 210] width 78 height 37
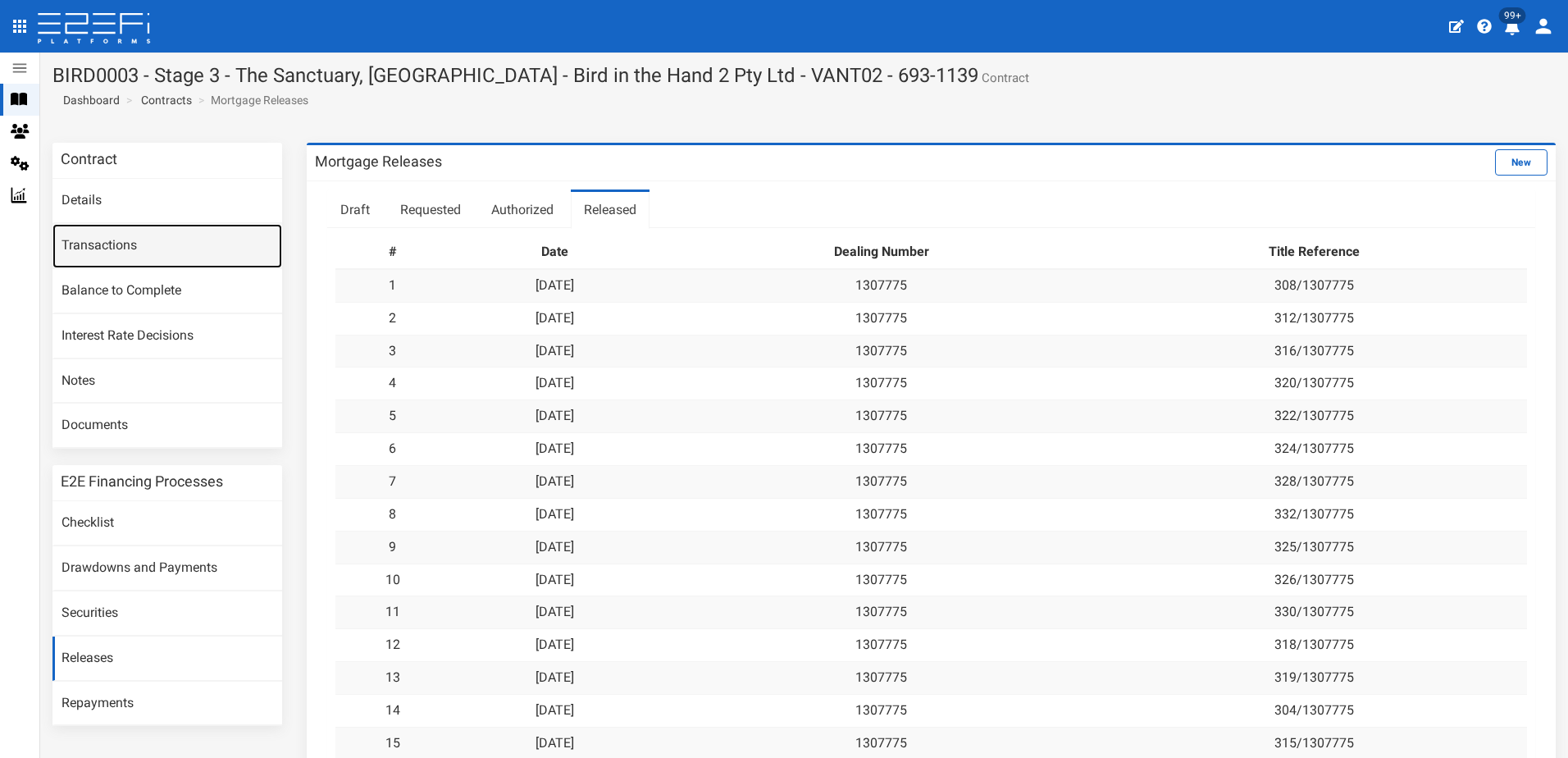
click at [101, 236] on link "Transactions" at bounding box center [167, 246] width 230 height 45
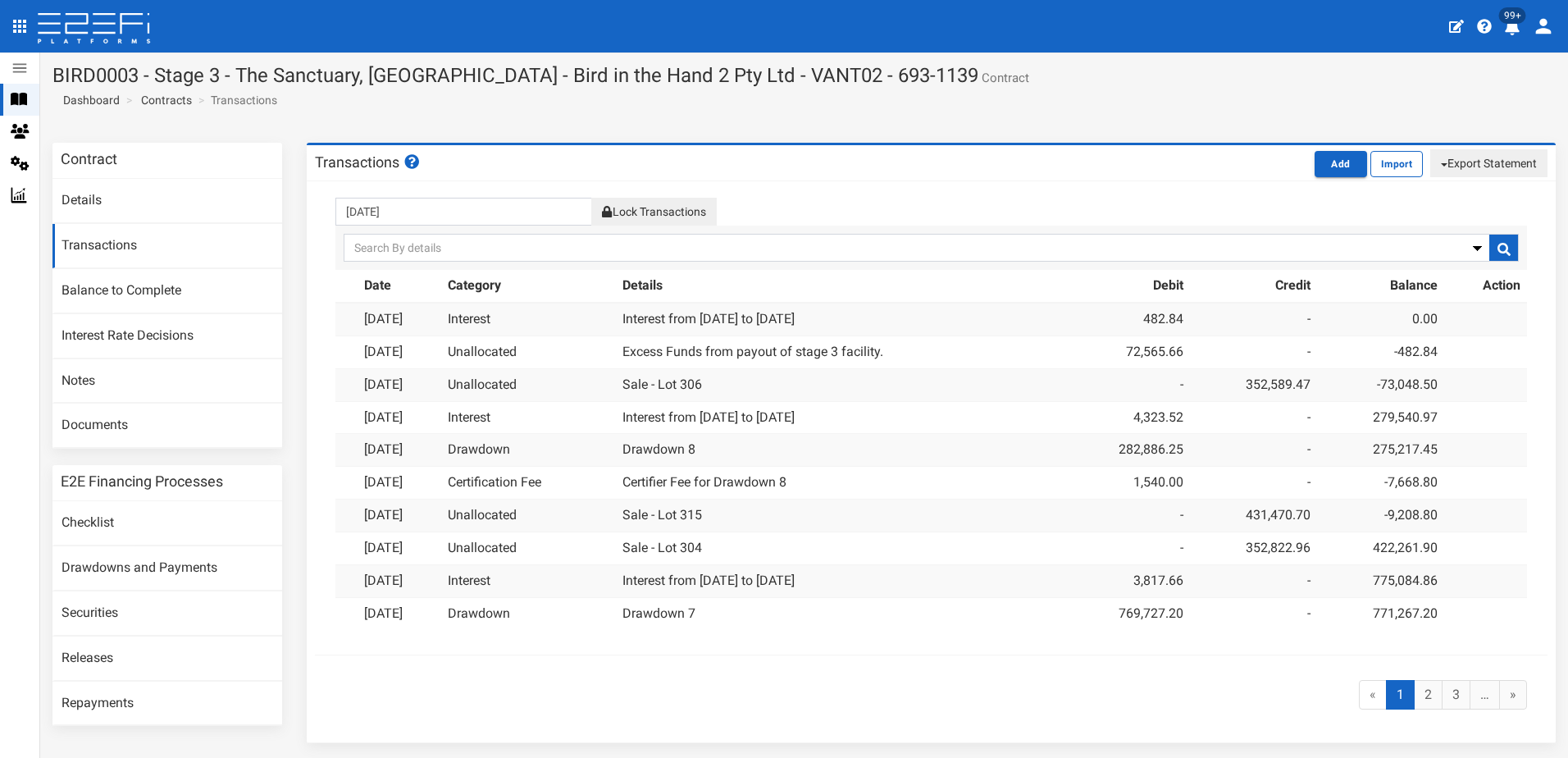
scroll to position [58, 0]
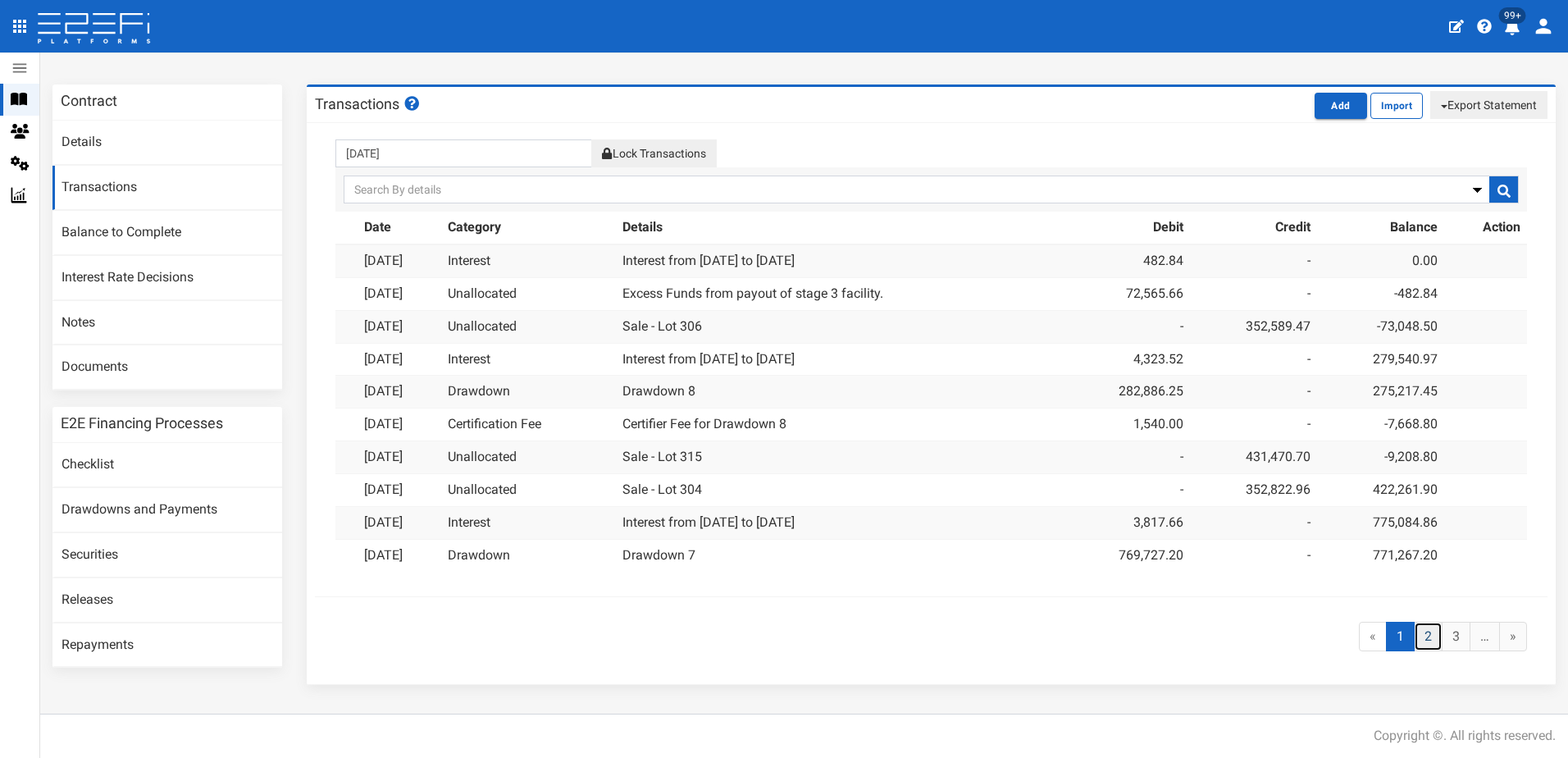
click at [1414, 638] on link "2" at bounding box center [1428, 637] width 28 height 30
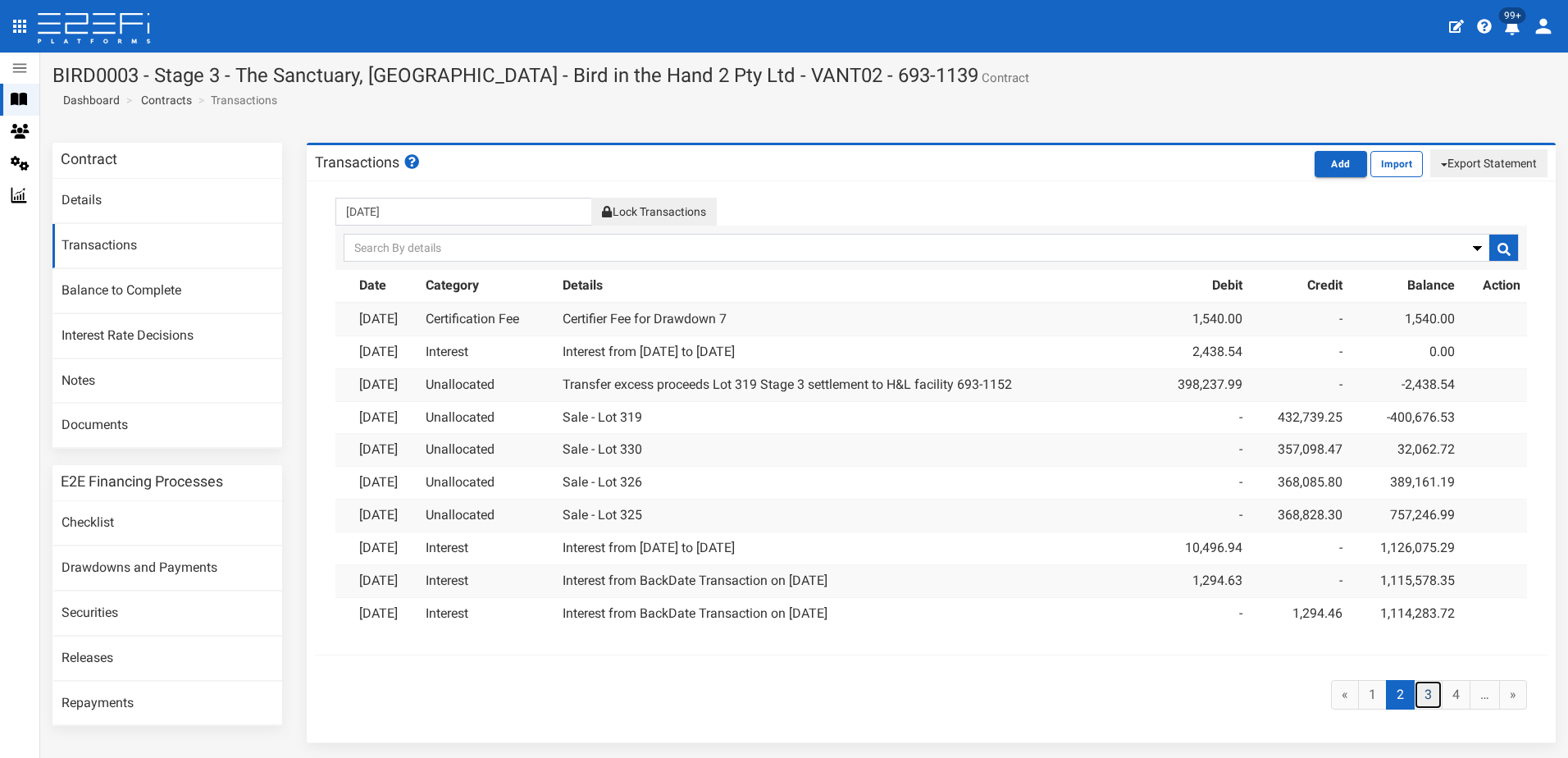
click at [1414, 689] on link "3" at bounding box center [1428, 695] width 28 height 30
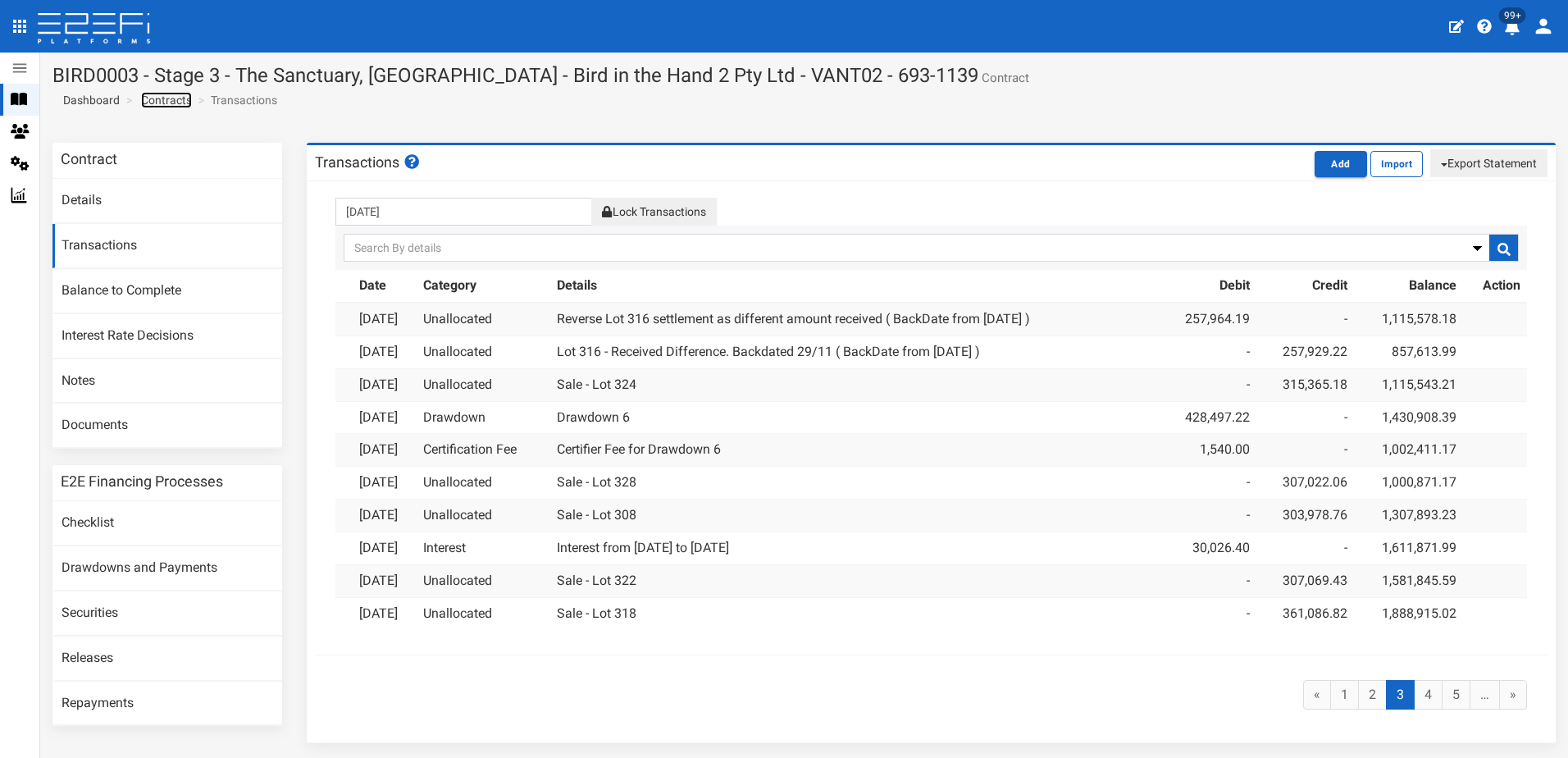
click at [165, 101] on link "Contracts" at bounding box center [166, 100] width 51 height 16
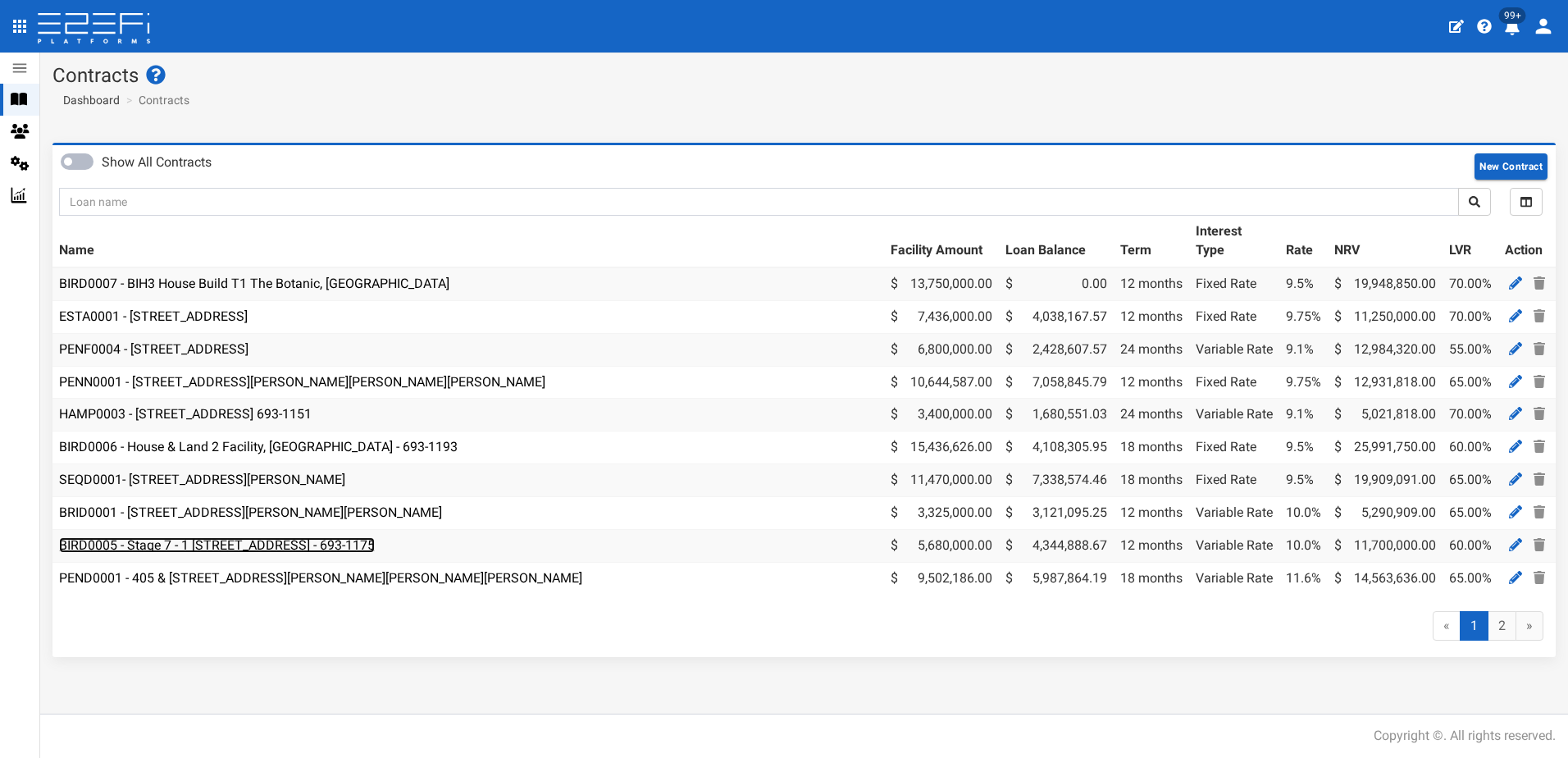
click at [188, 543] on link "BIRD0005 - Stage 7 - 1 [STREET_ADDRESS] - 693-1175" at bounding box center [216, 544] width 316 height 15
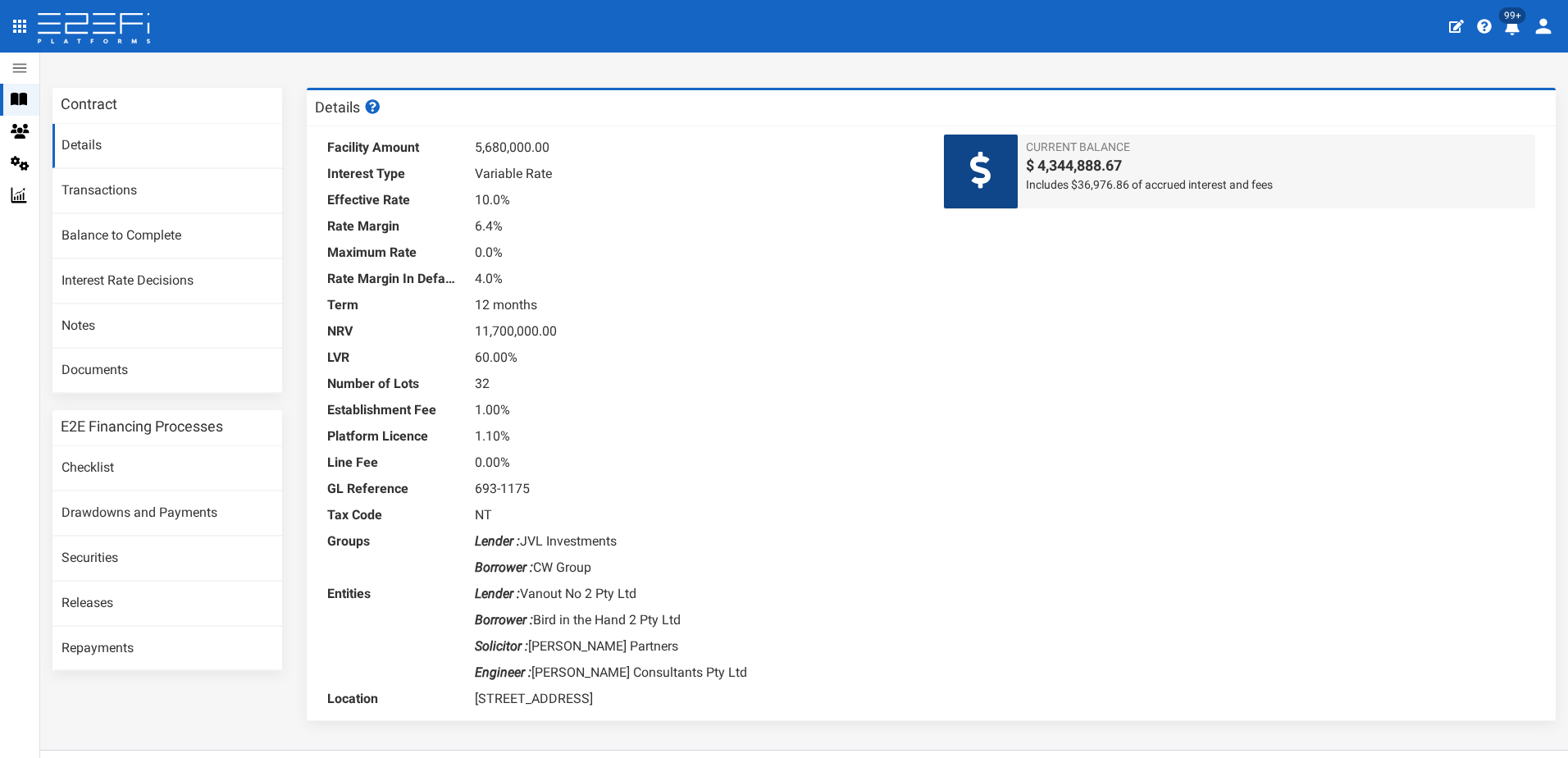
scroll to position [82, 0]
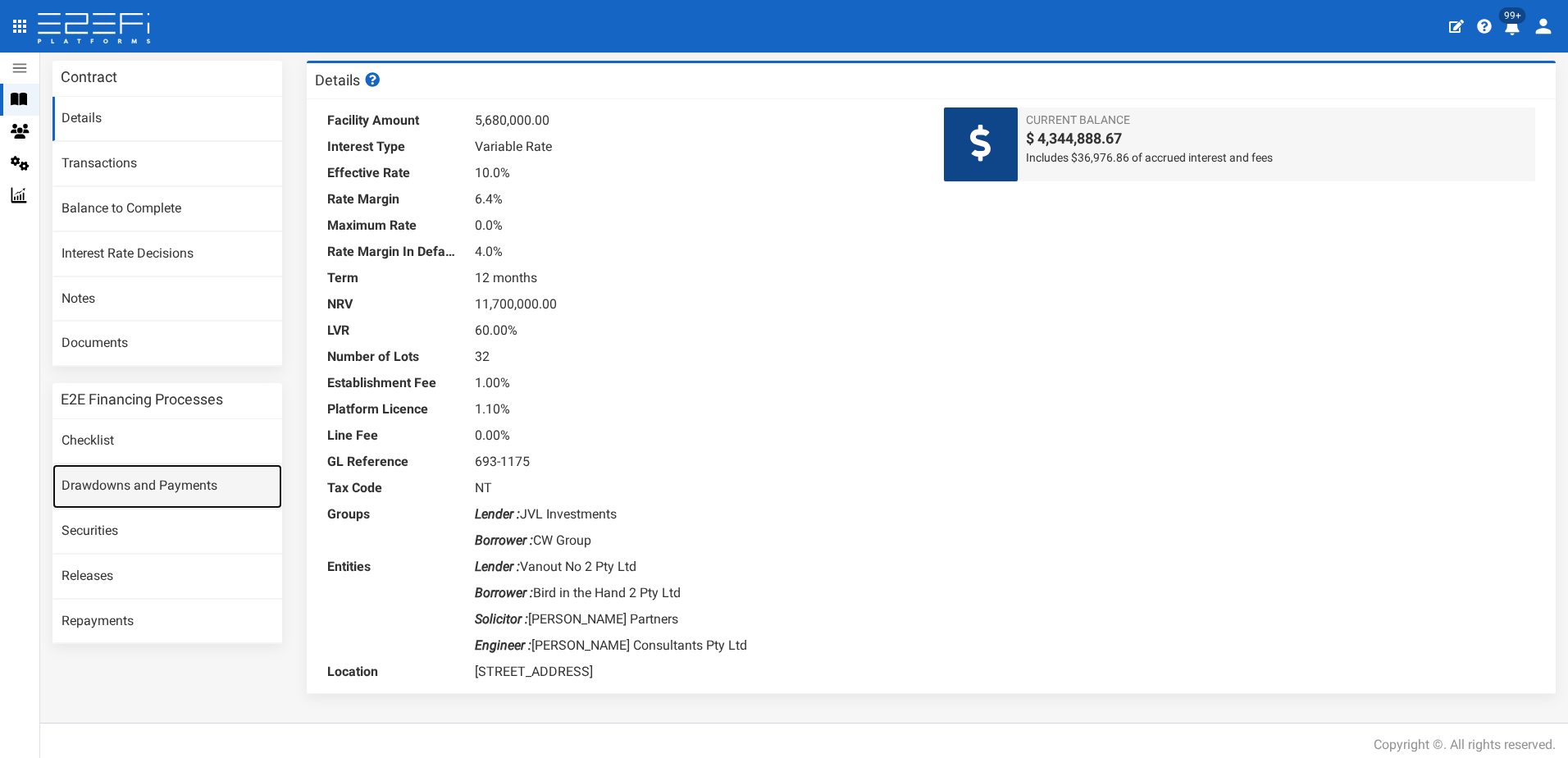
click at [184, 479] on link "Drawdowns and Payments" at bounding box center [167, 486] width 230 height 45
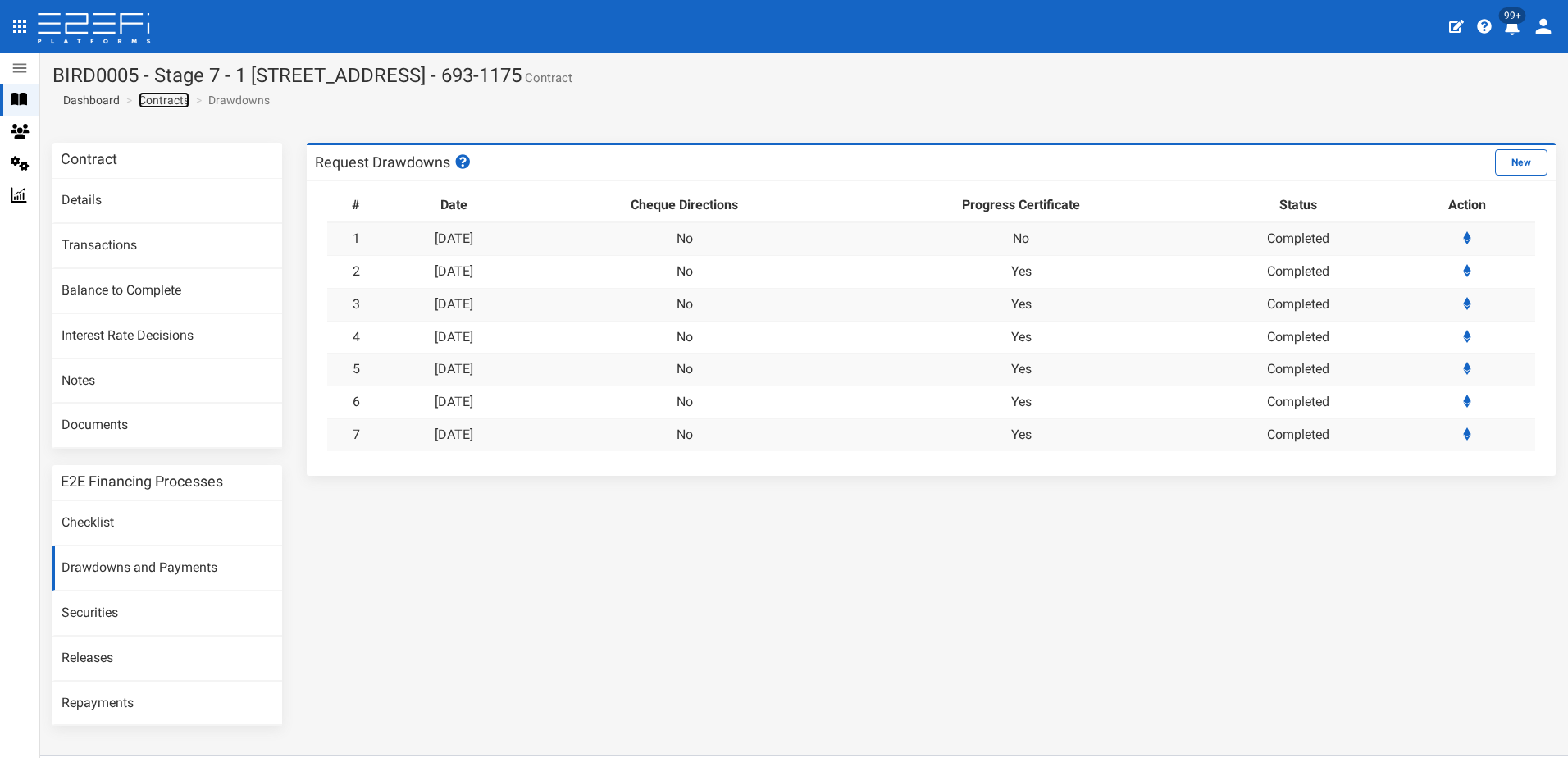
click at [161, 97] on link "Contracts" at bounding box center [164, 100] width 51 height 16
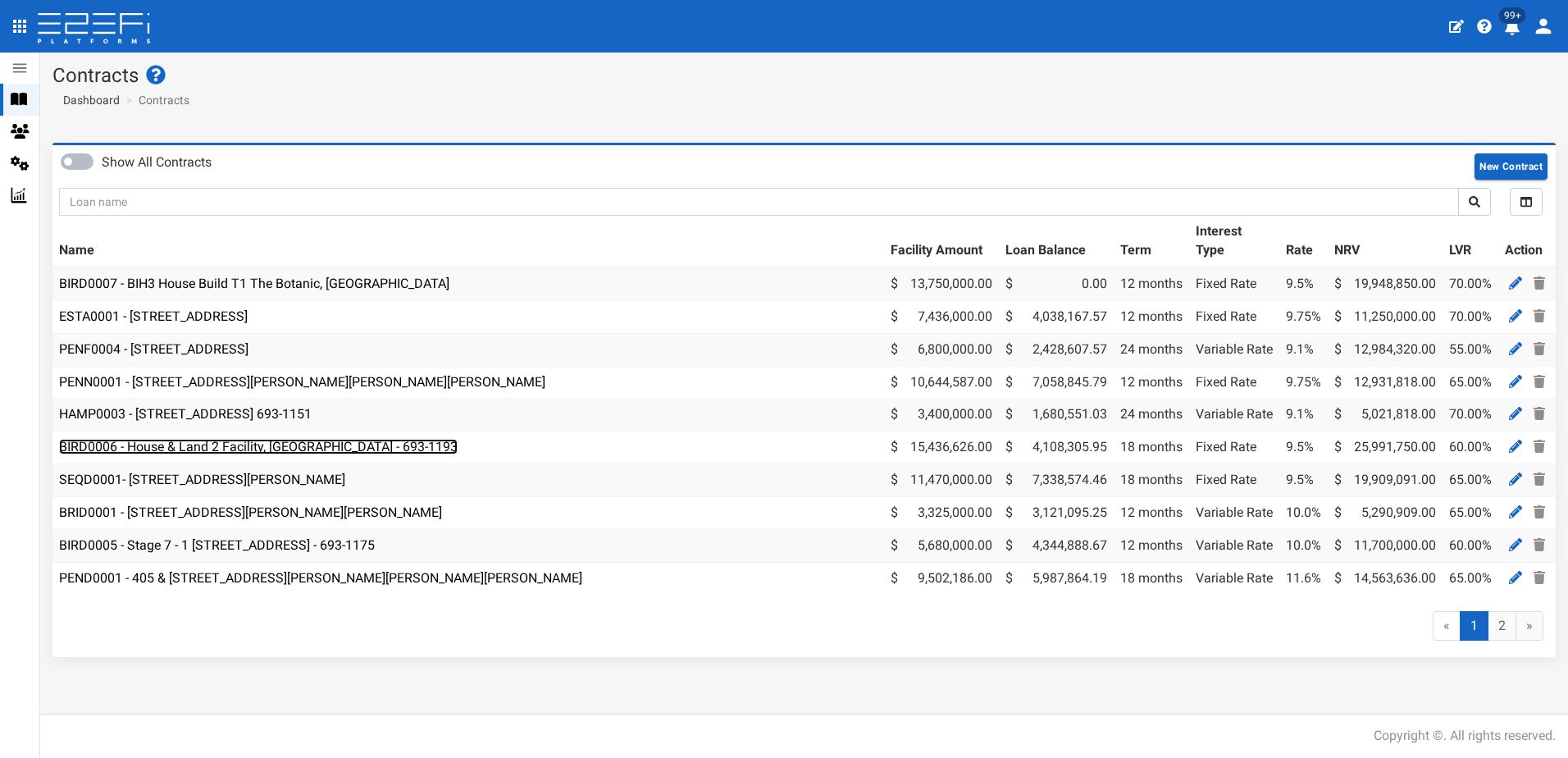
click at [198, 443] on link "BIRD0006 - House & Land 2 Facility, [GEOGRAPHIC_DATA] - 693-1193" at bounding box center [258, 446] width 399 height 15
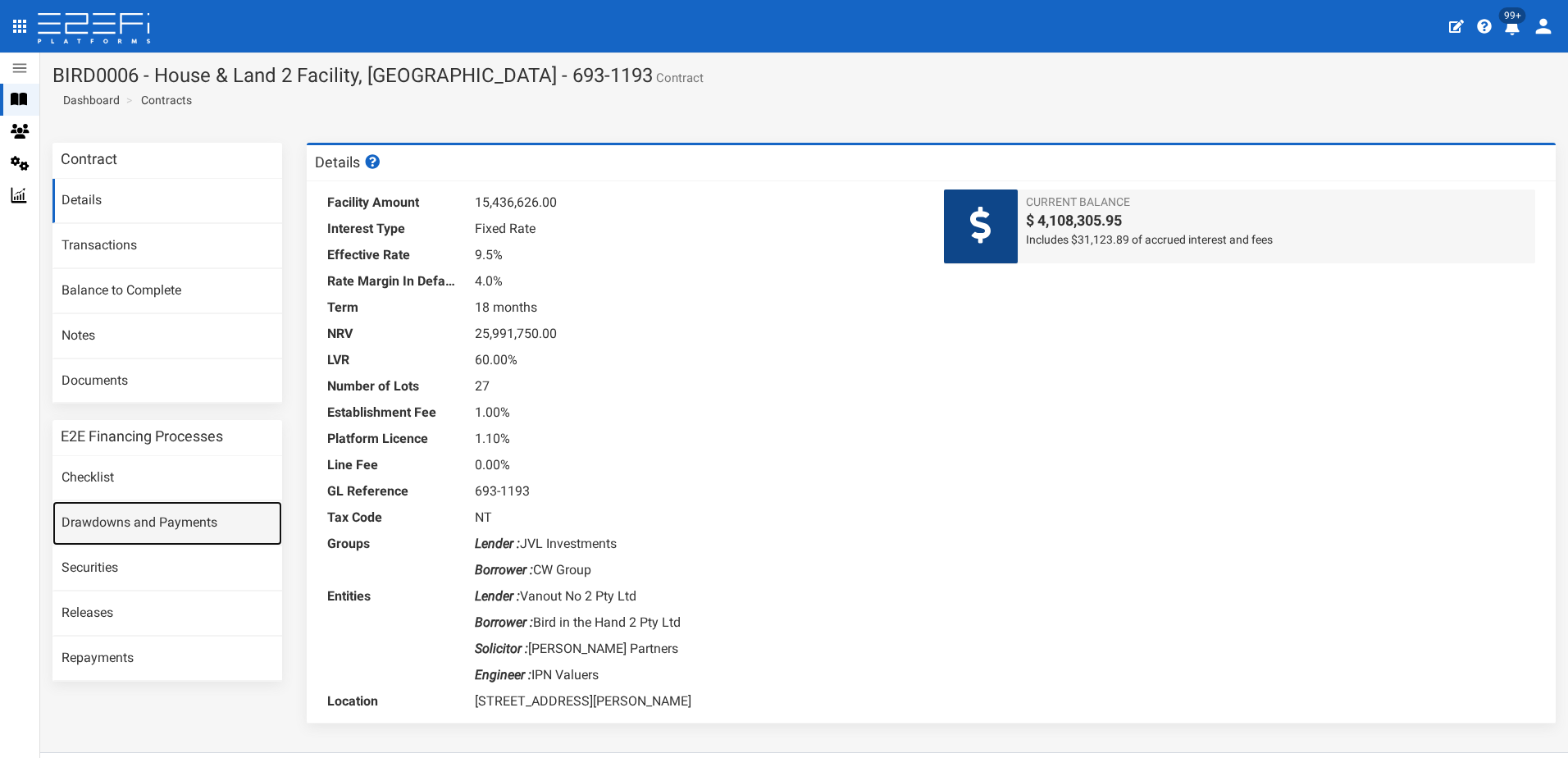
click at [158, 516] on link "Drawdowns and Payments" at bounding box center [167, 524] width 230 height 45
click at [138, 520] on link "Drawdowns and Payments" at bounding box center [167, 524] width 230 height 45
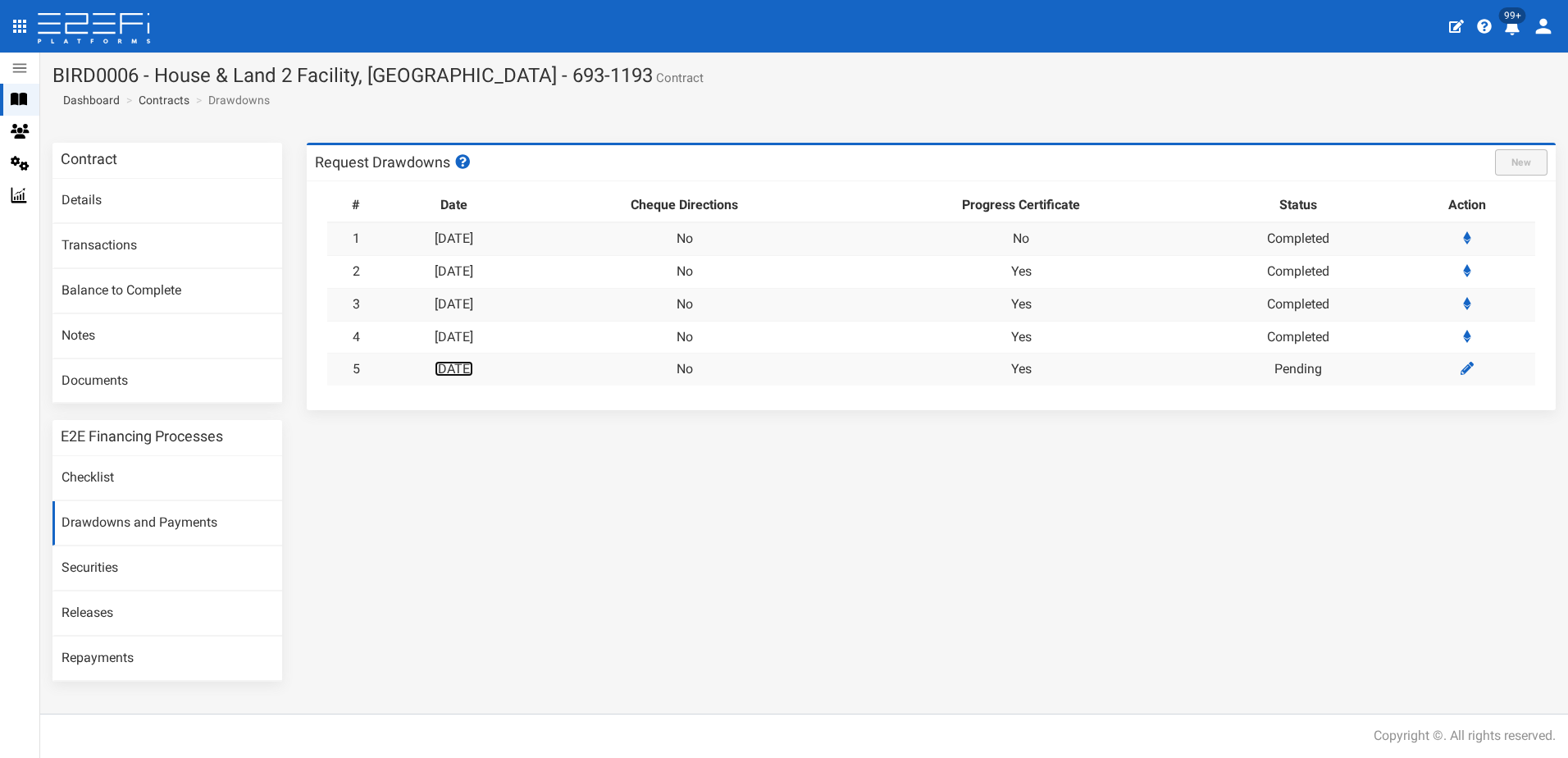
click at [473, 371] on link "[DATE]" at bounding box center [453, 368] width 38 height 15
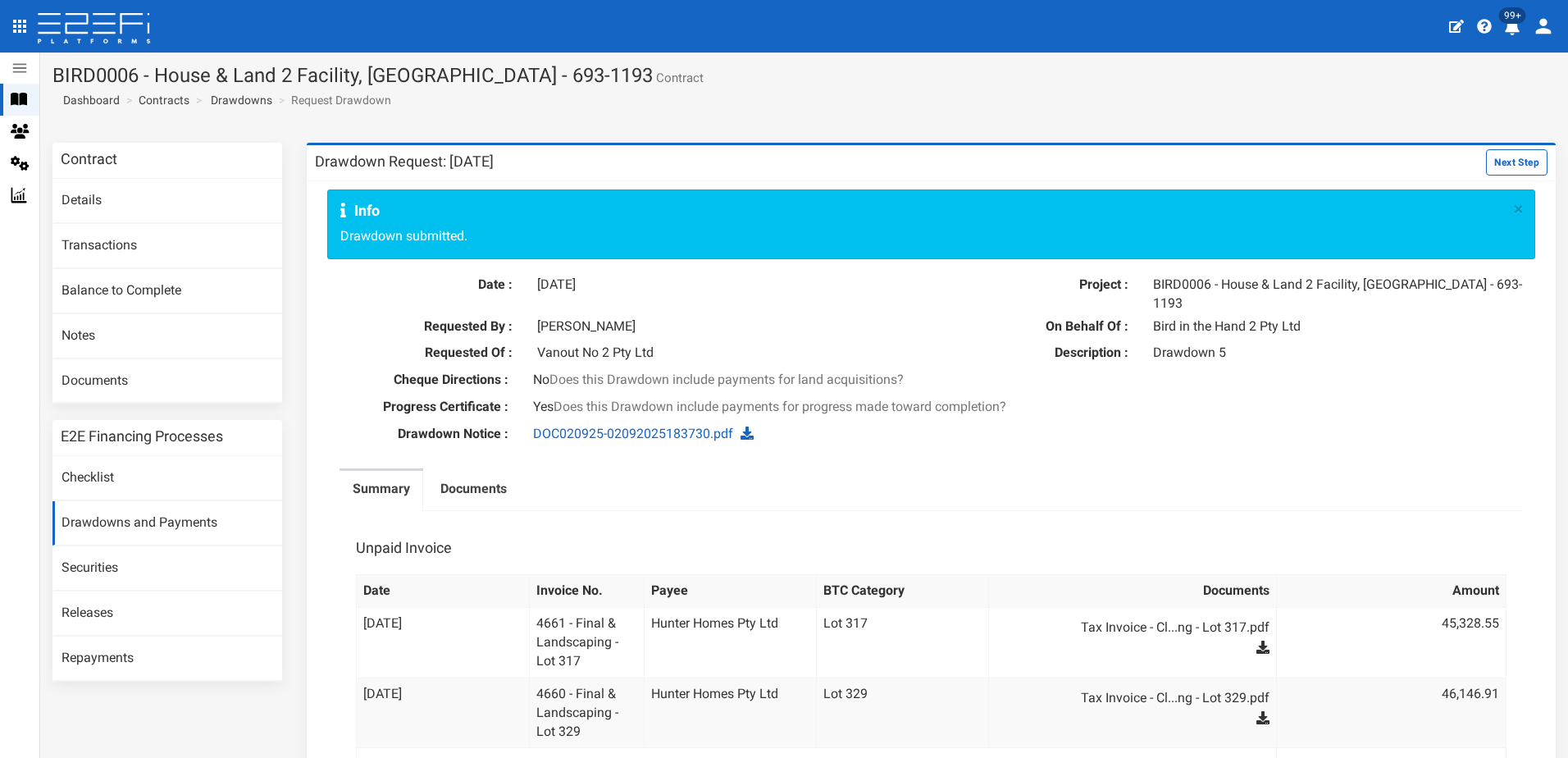
click at [1511, 25] on icon "profile" at bounding box center [1512, 27] width 15 height 16
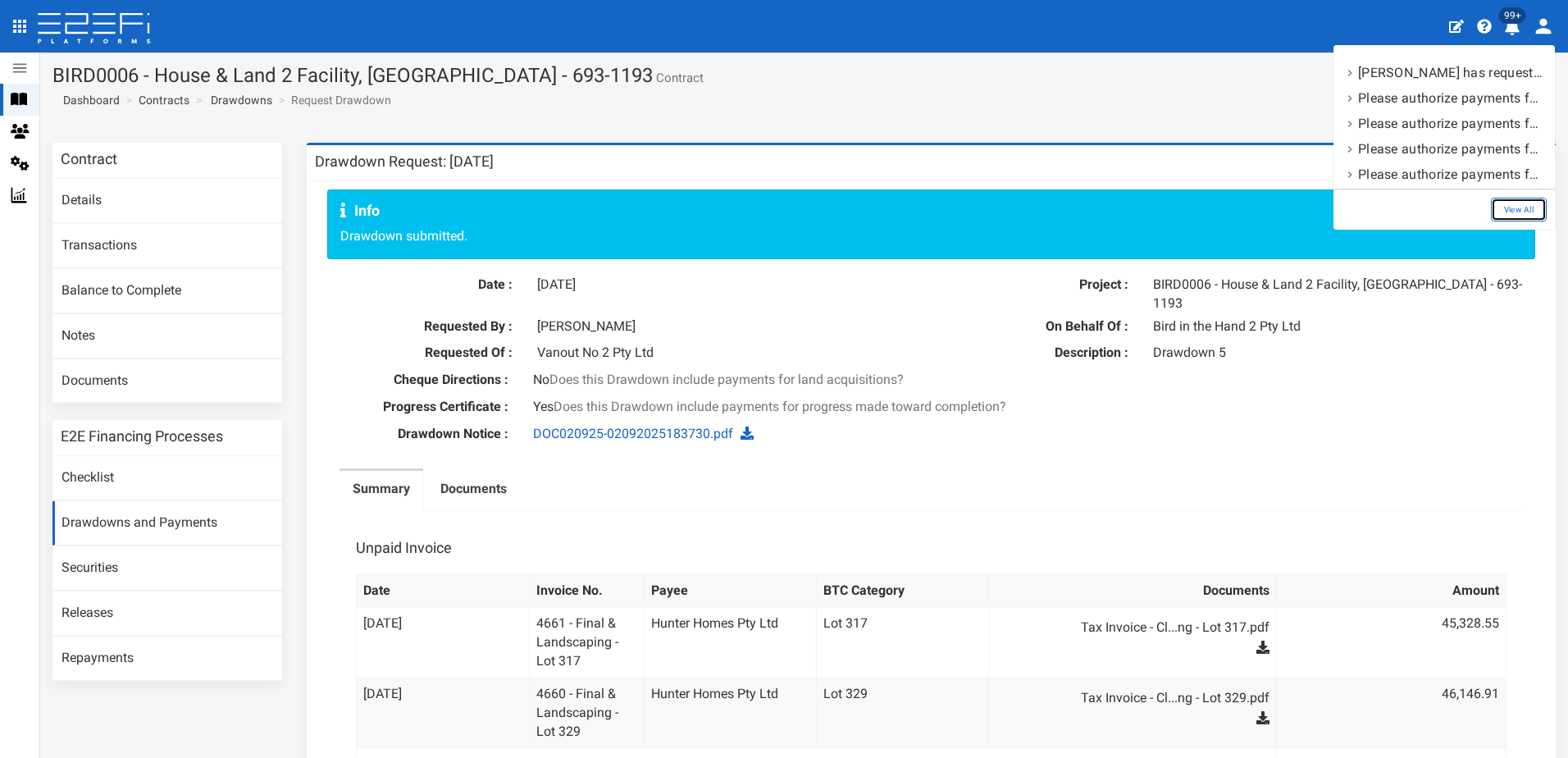
click at [1523, 220] on link "View All" at bounding box center [1518, 209] width 56 height 24
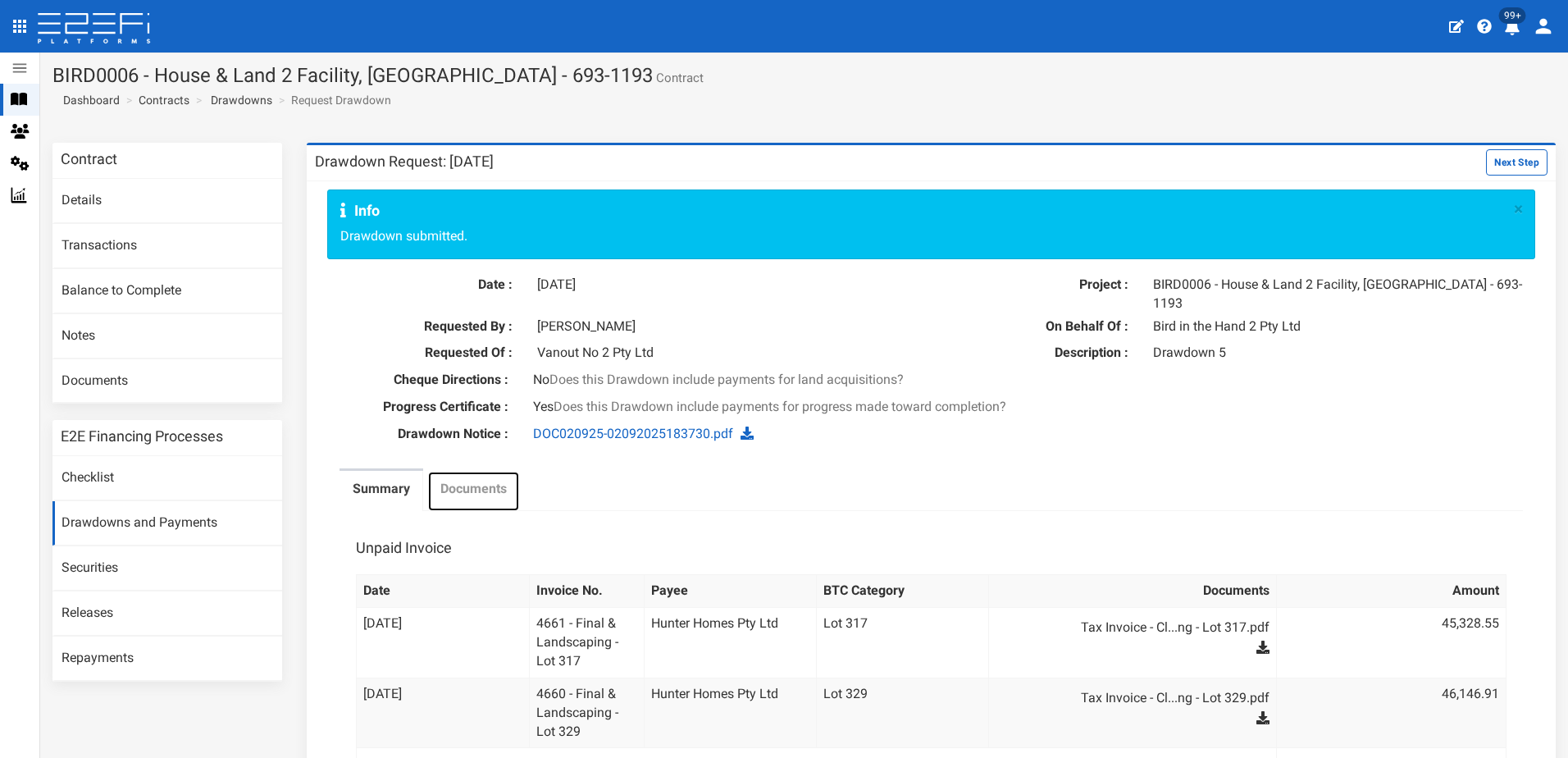
click at [464, 480] on label "Documents" at bounding box center [474, 489] width 67 height 19
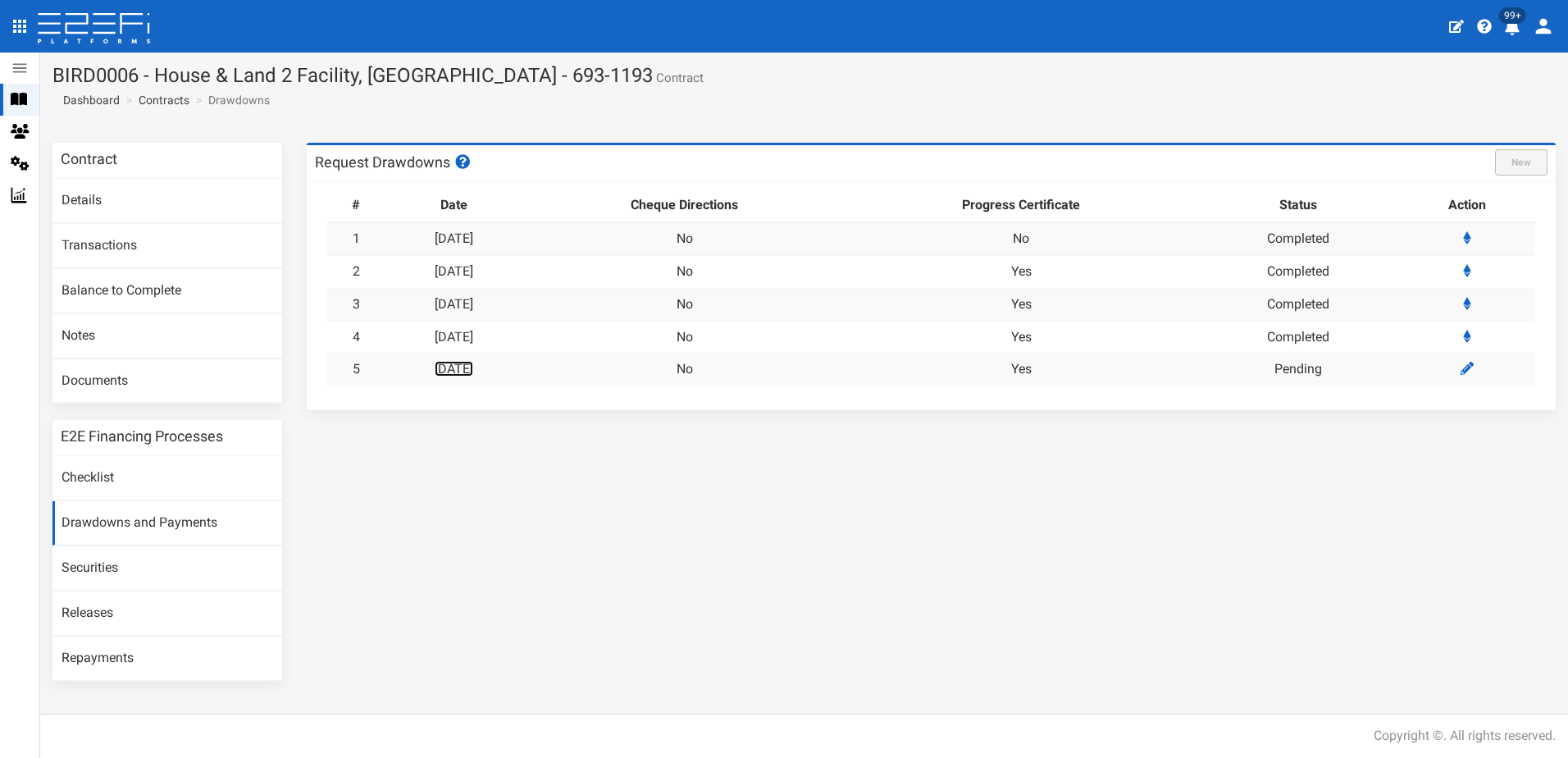
click at [472, 364] on link "[DATE]" at bounding box center [453, 368] width 38 height 15
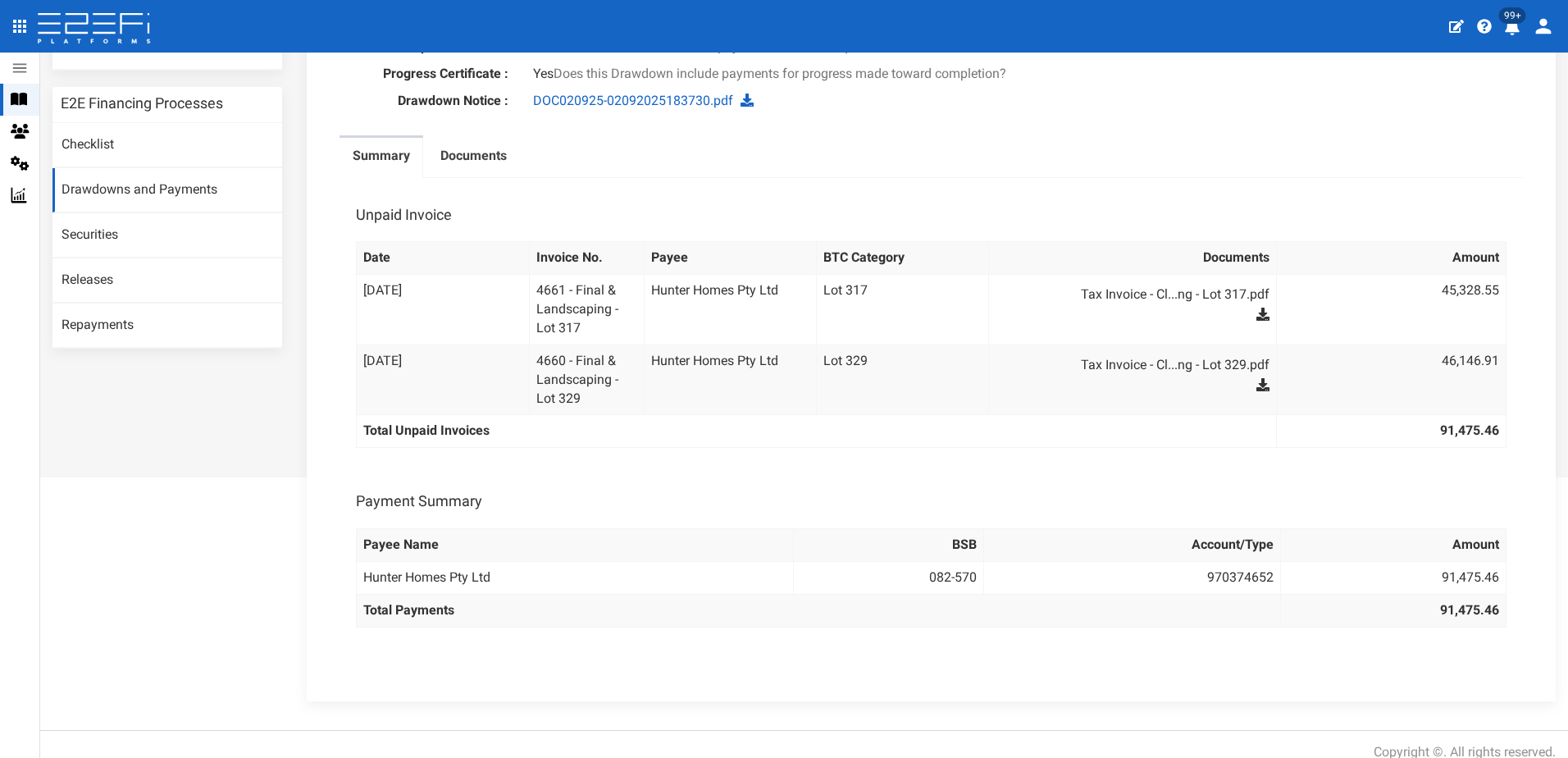
scroll to position [335, 0]
click at [1156, 350] on link "Tax Invoice - Cl...ng - Lot 329.pdf" at bounding box center [1140, 363] width 256 height 26
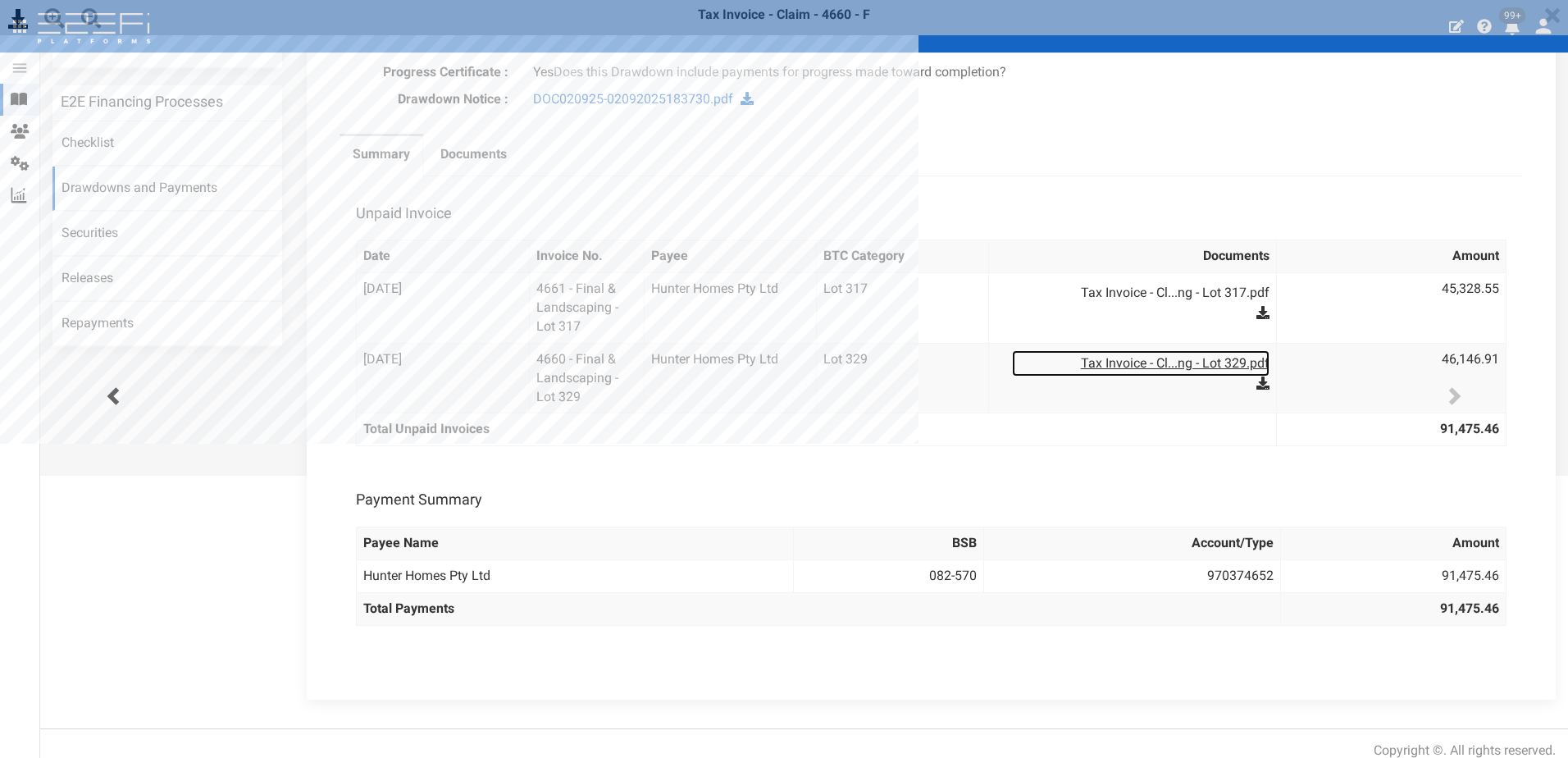
scroll to position [0, 0]
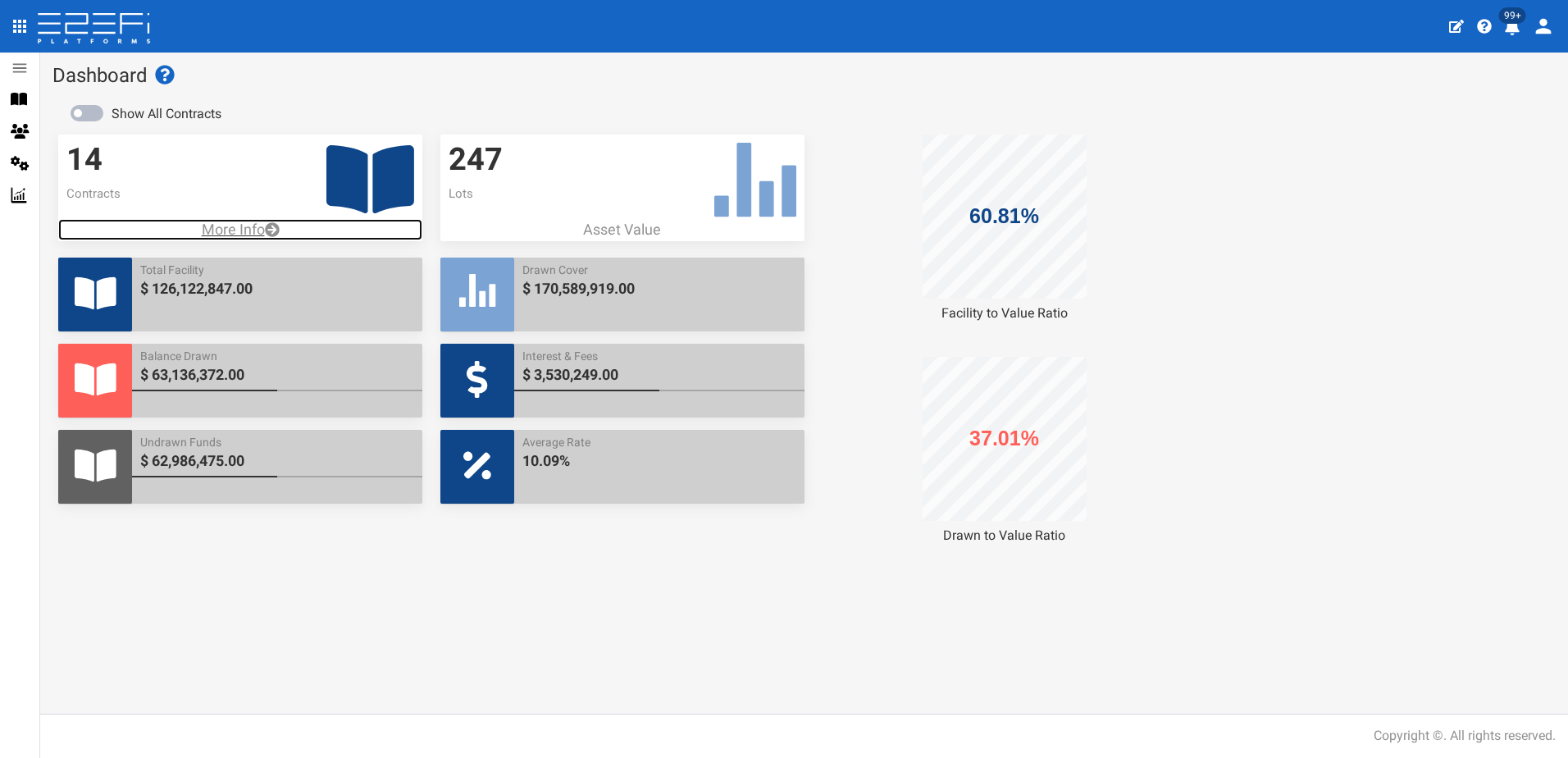
click at [229, 230] on p "More Info" at bounding box center [240, 230] width 364 height 21
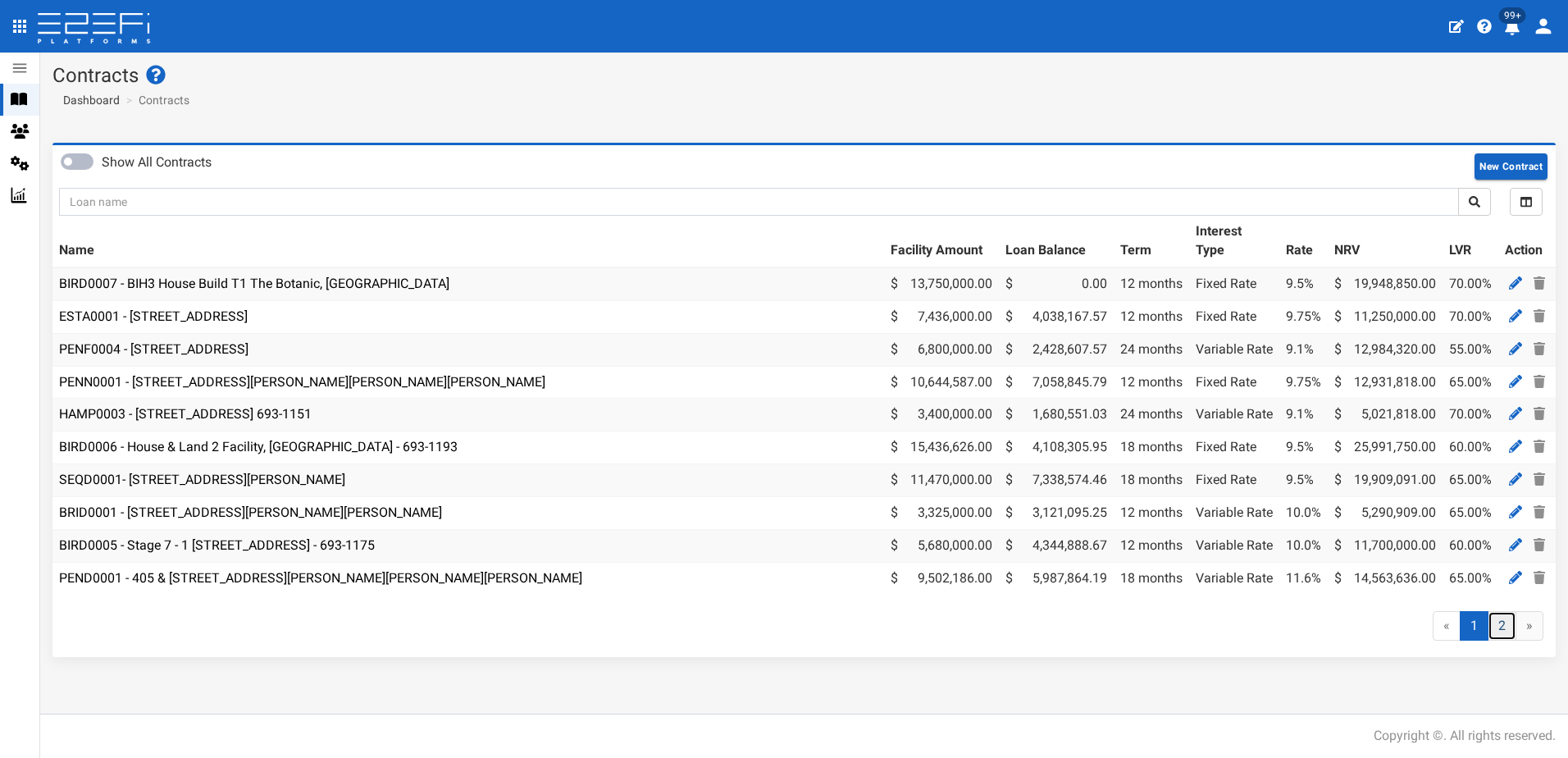
click at [1501, 639] on link "2" at bounding box center [1502, 626] width 28 height 30
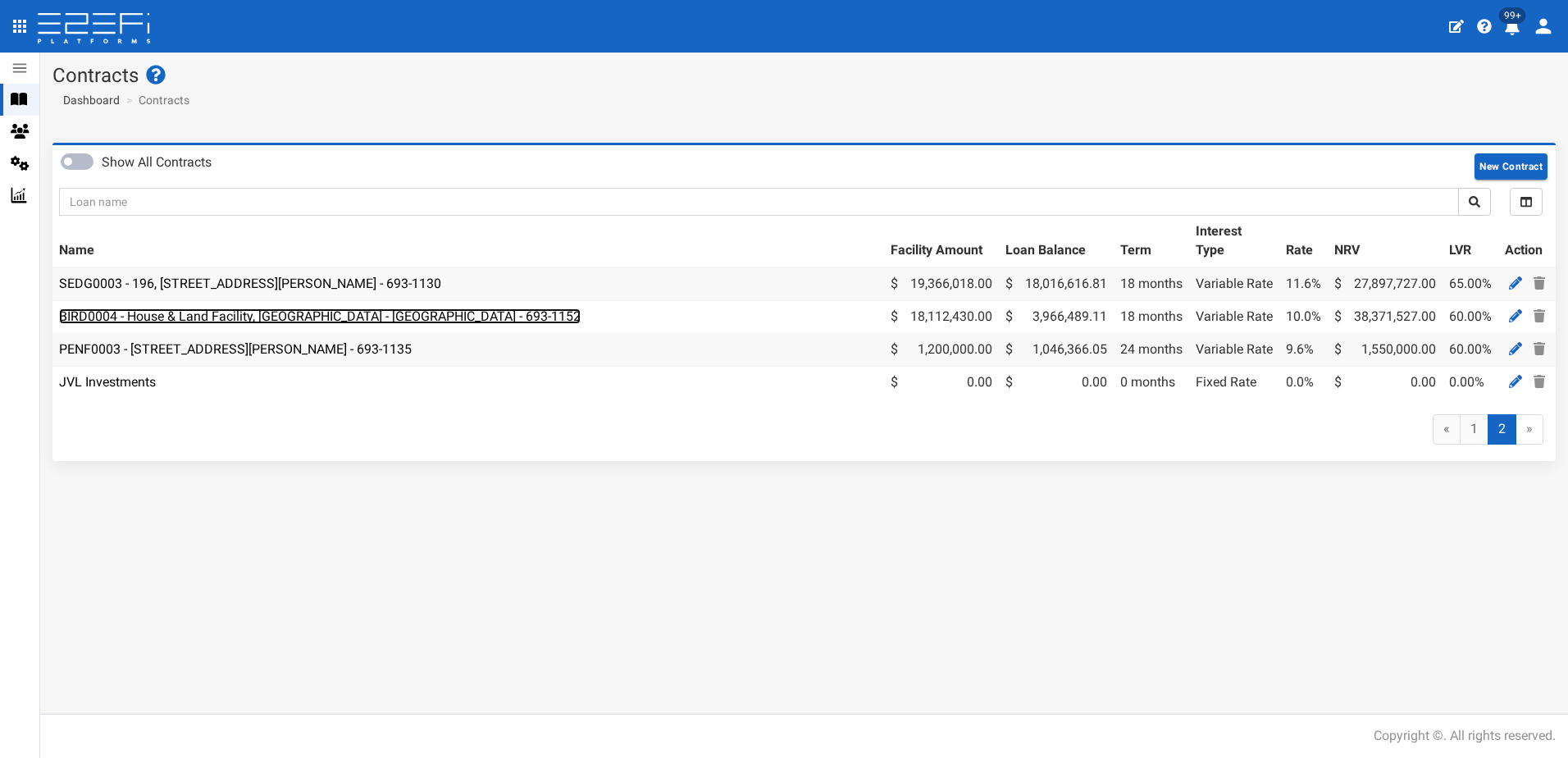
click at [255, 321] on link "BIRD0004 - House & Land Facility, [GEOGRAPHIC_DATA] - [GEOGRAPHIC_DATA] - 693-1…" at bounding box center [320, 315] width 522 height 15
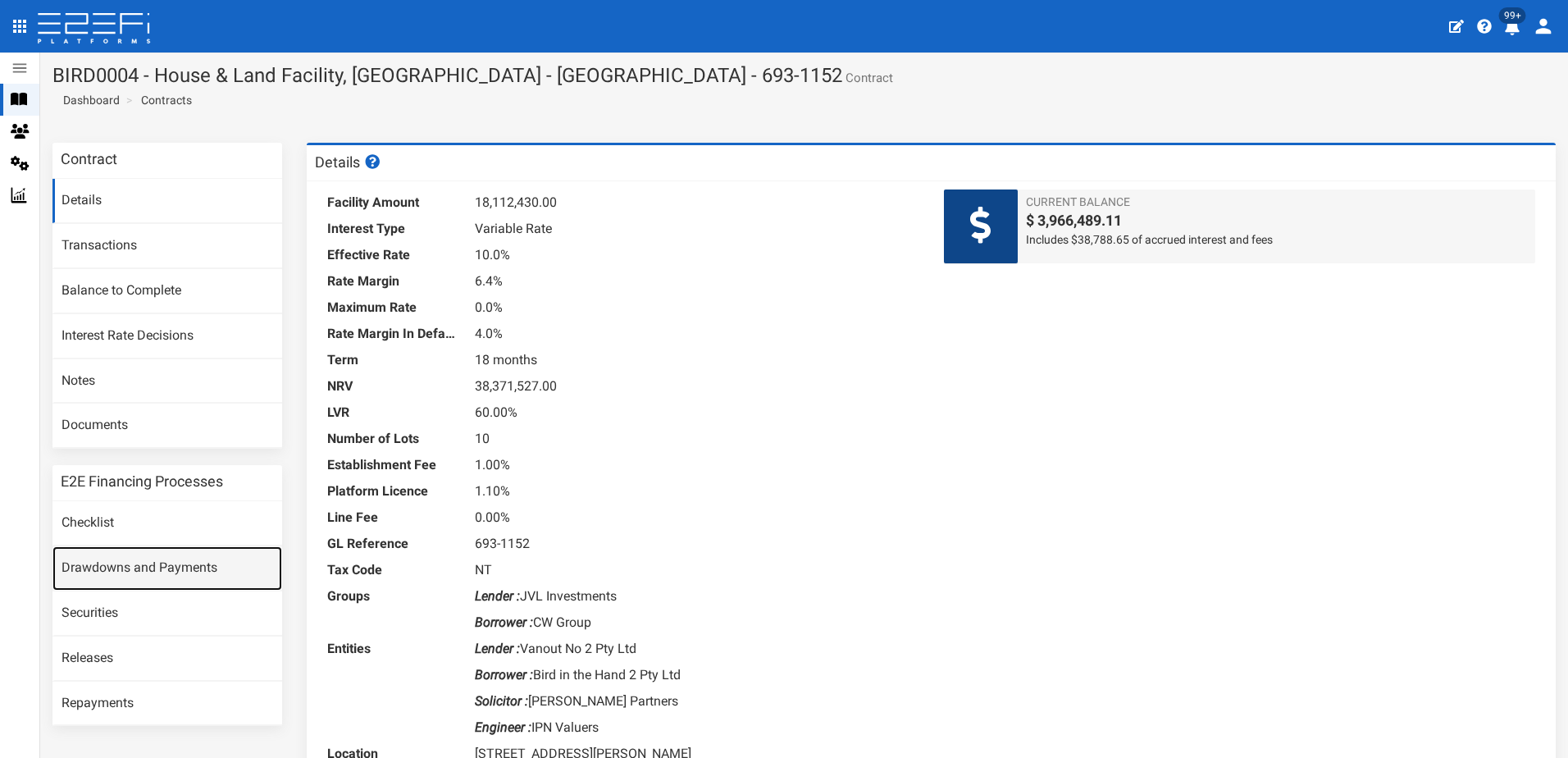
click at [135, 565] on link "Drawdowns and Payments" at bounding box center [167, 568] width 230 height 45
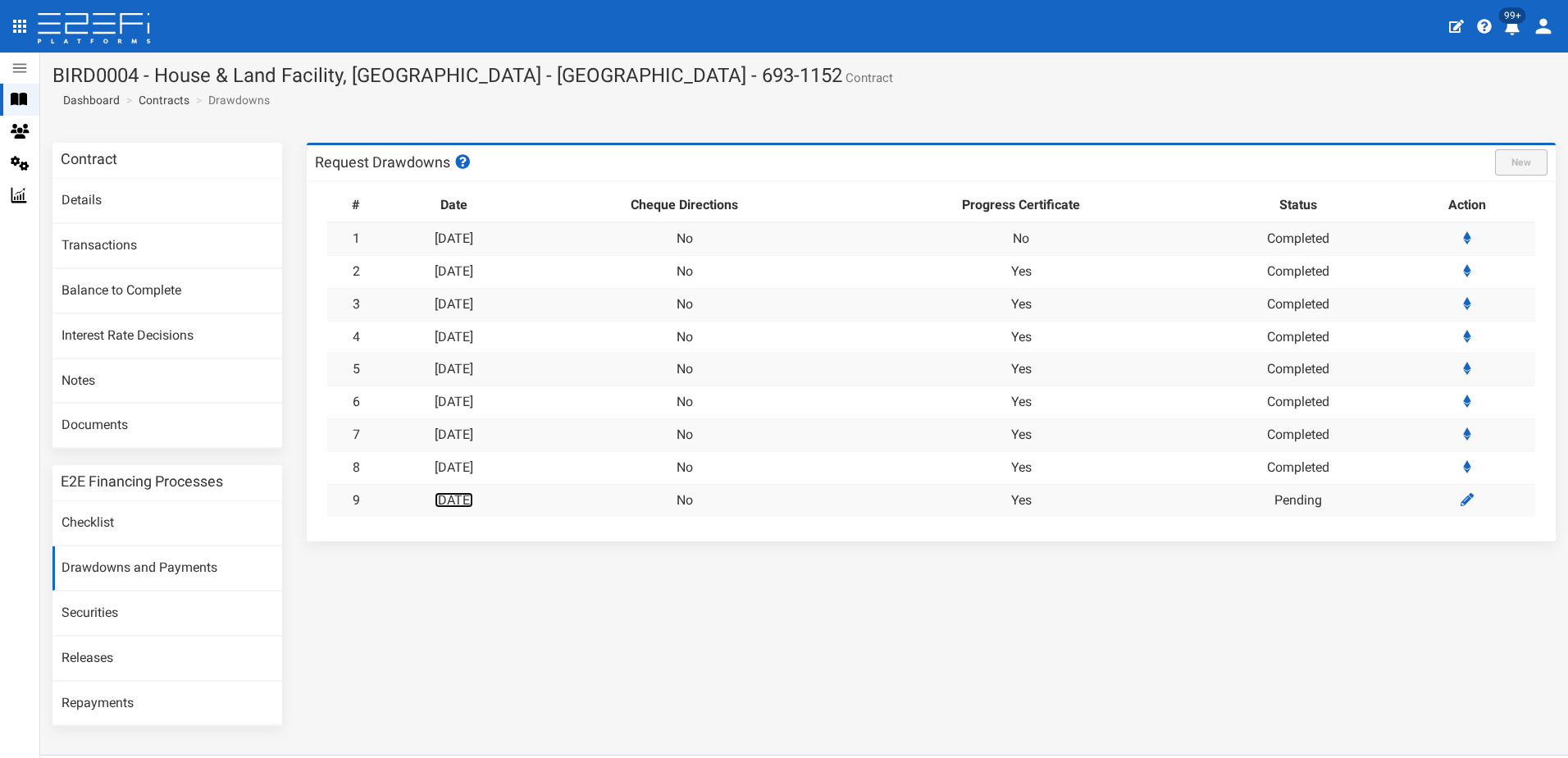
click at [473, 496] on link "[DATE]" at bounding box center [453, 500] width 38 height 15
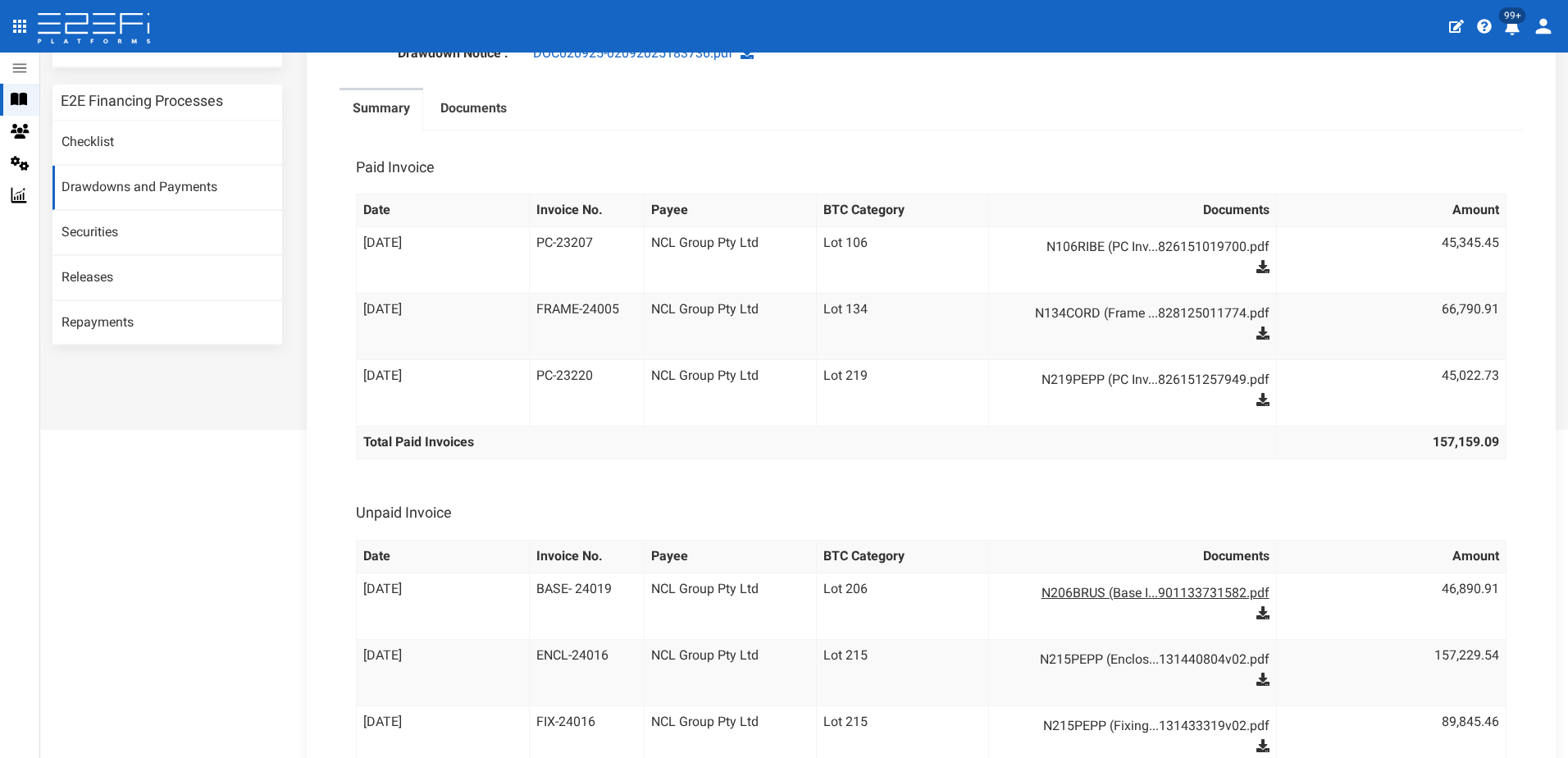
scroll to position [410, 0]
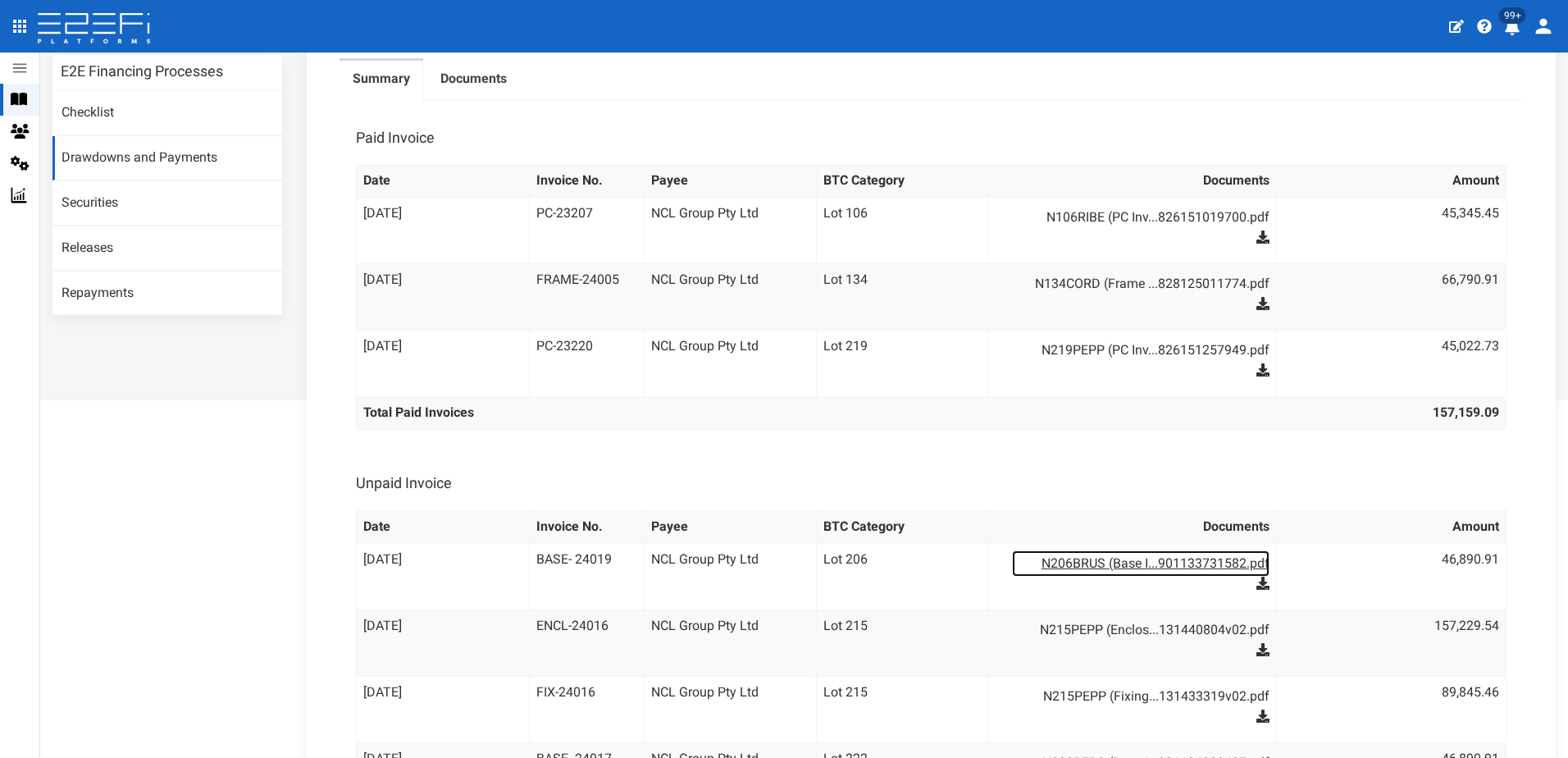
click at [1174, 565] on link "N206BRUS (Base I...901133731582.pdf" at bounding box center [1140, 563] width 256 height 26
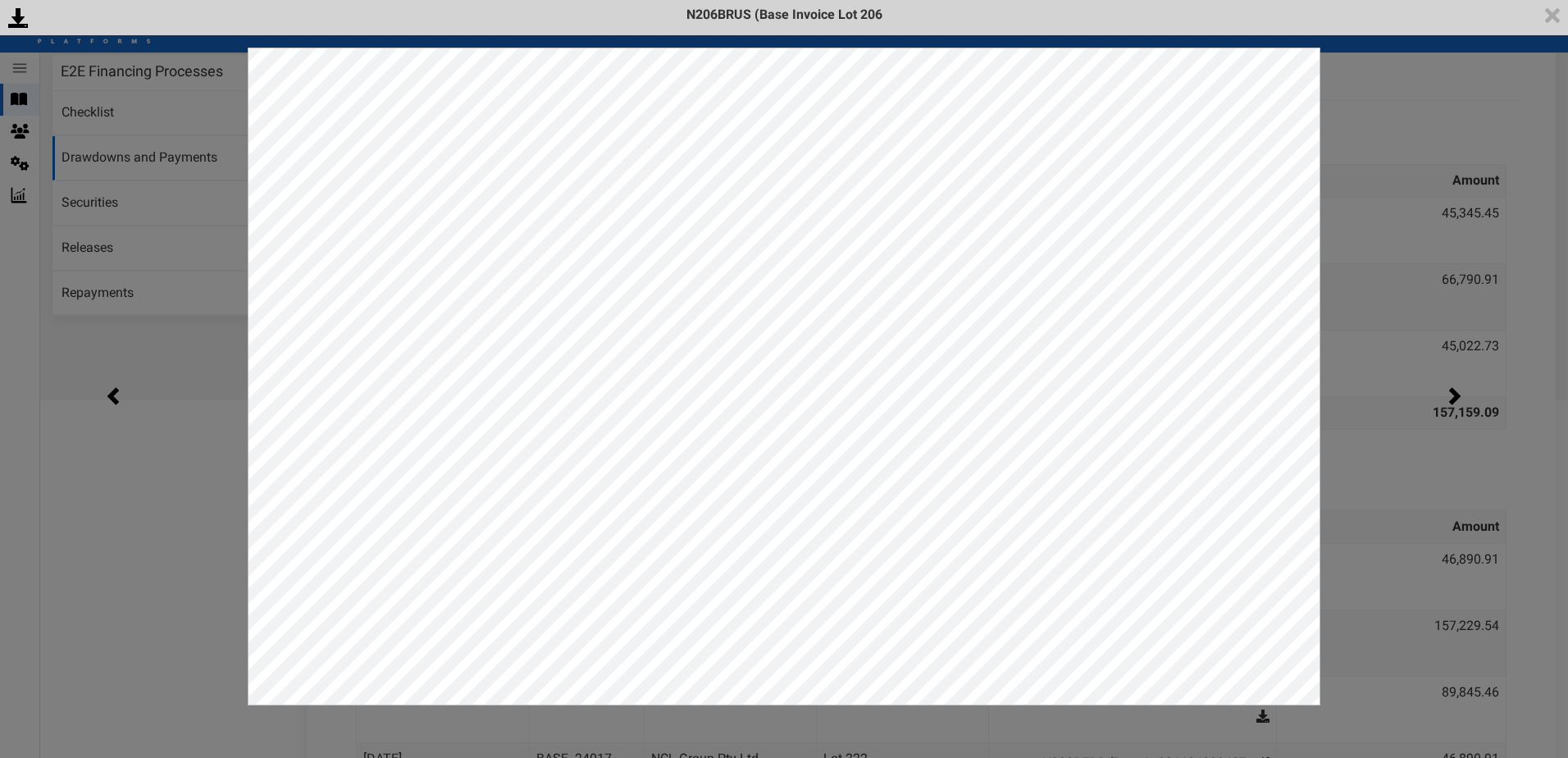
scroll to position [0, 0]
